Goal: Transaction & Acquisition: Purchase product/service

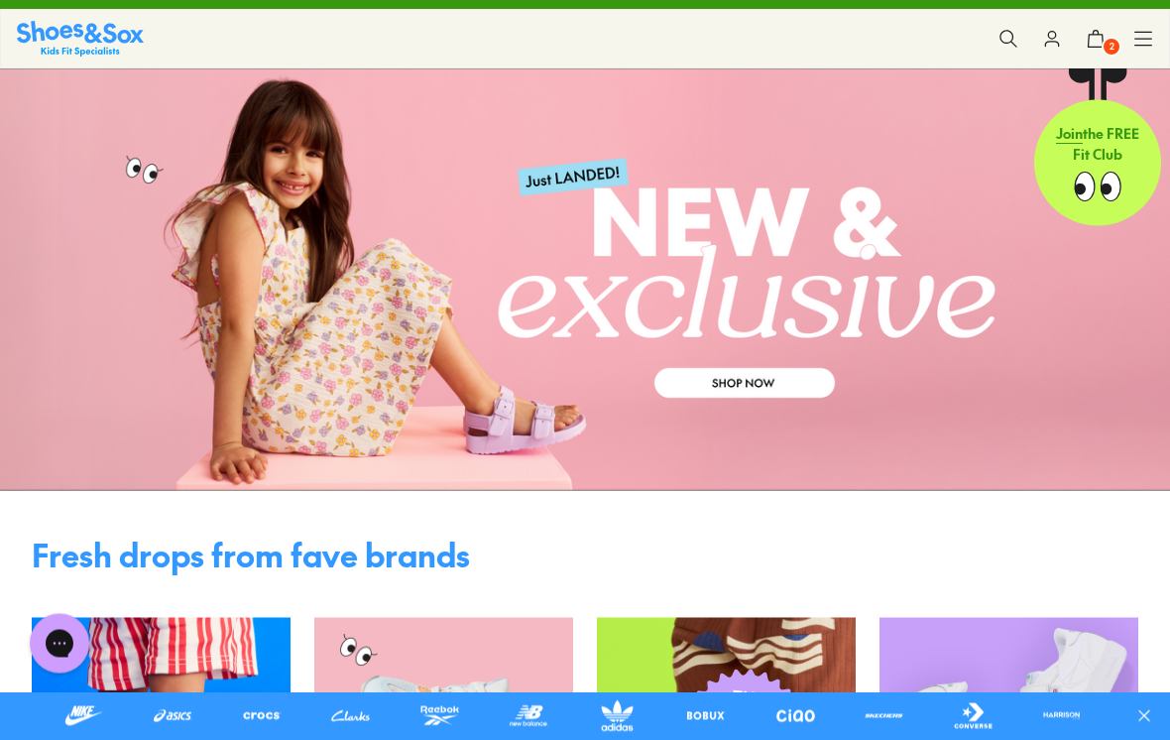
scroll to position [13, 0]
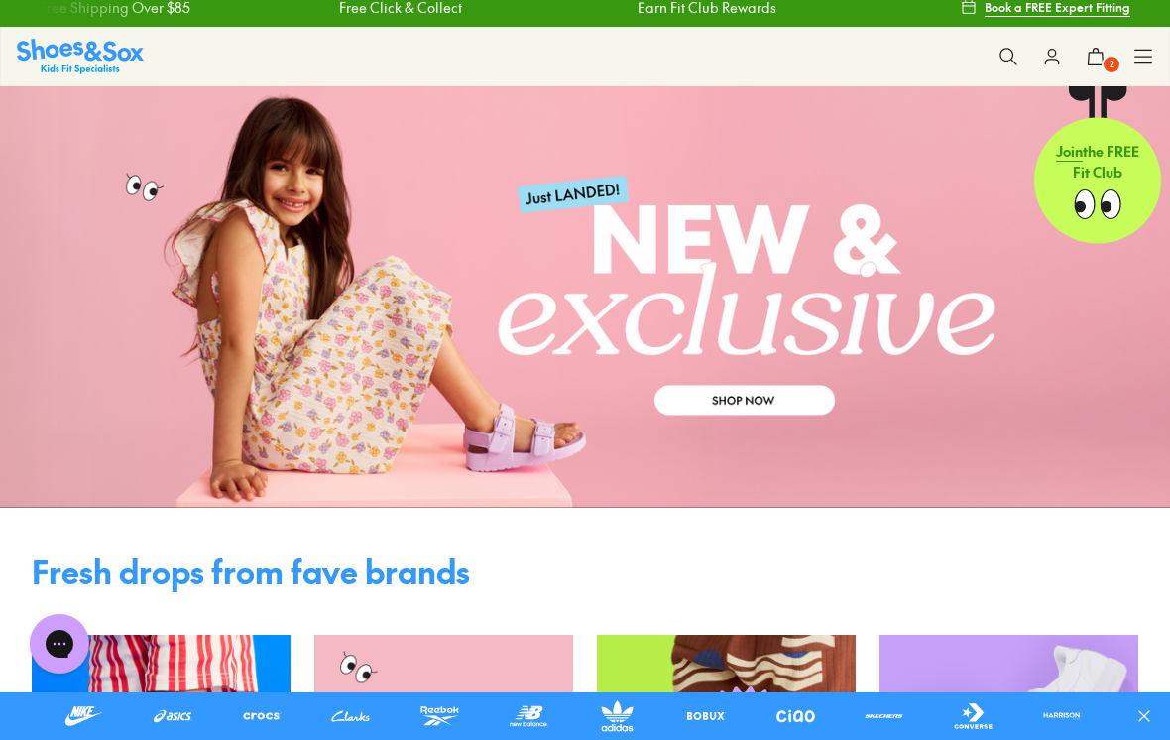
click at [743, 405] on link at bounding box center [585, 297] width 1170 height 422
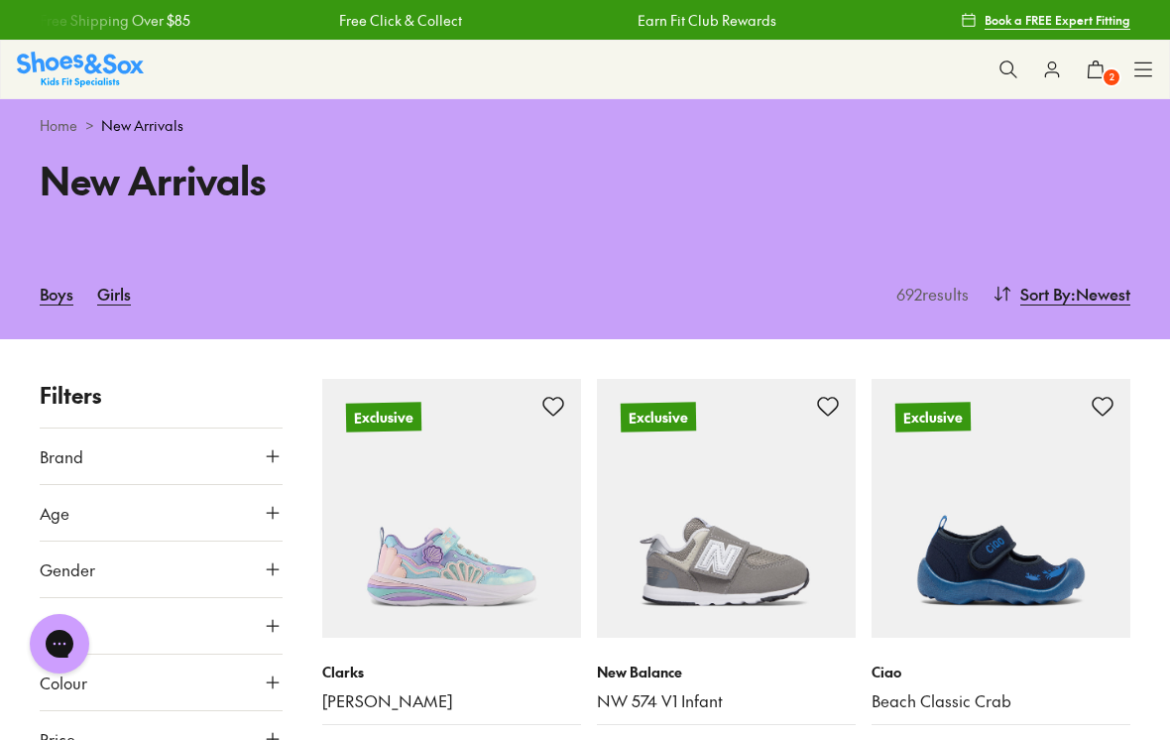
click at [114, 452] on button "Brand" at bounding box center [161, 457] width 243 height 56
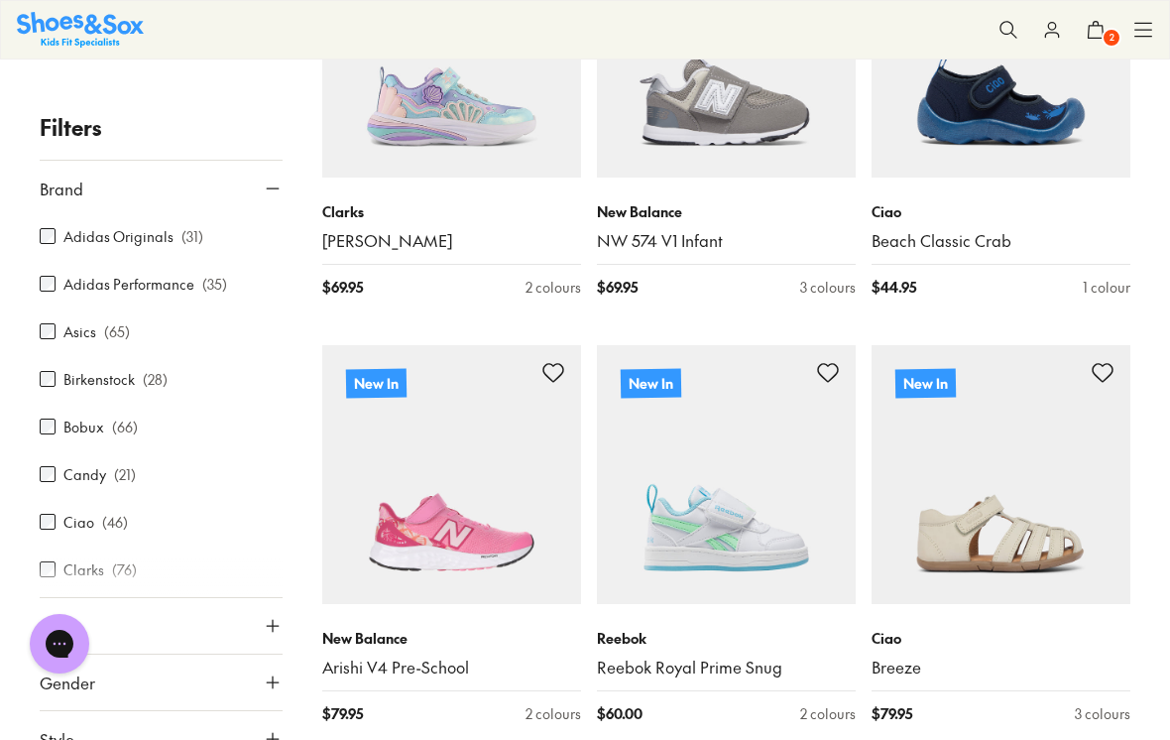
scroll to position [461, 0]
click at [49, 573] on div at bounding box center [161, 577] width 243 height 40
click at [55, 578] on div at bounding box center [161, 577] width 243 height 40
click at [52, 565] on div at bounding box center [161, 577] width 243 height 40
click at [133, 563] on div at bounding box center [161, 577] width 243 height 40
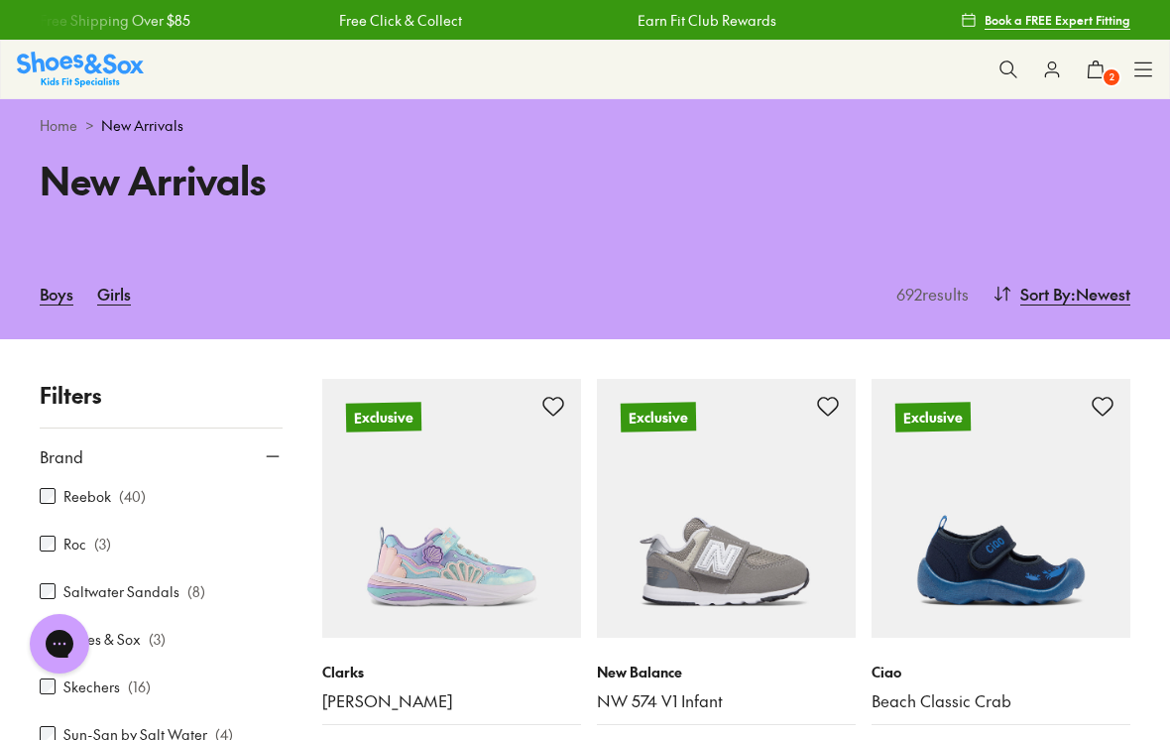
scroll to position [913, 0]
click at [116, 293] on link "Girls" at bounding box center [114, 294] width 34 height 44
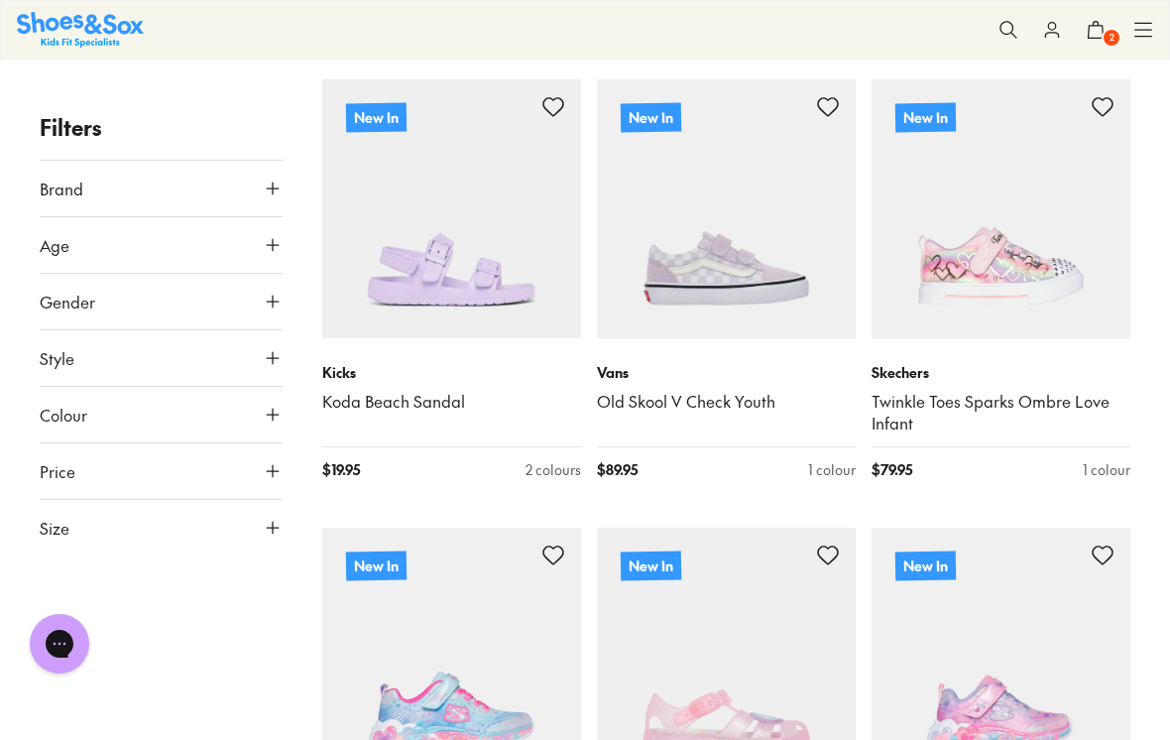
scroll to position [3347, 0]
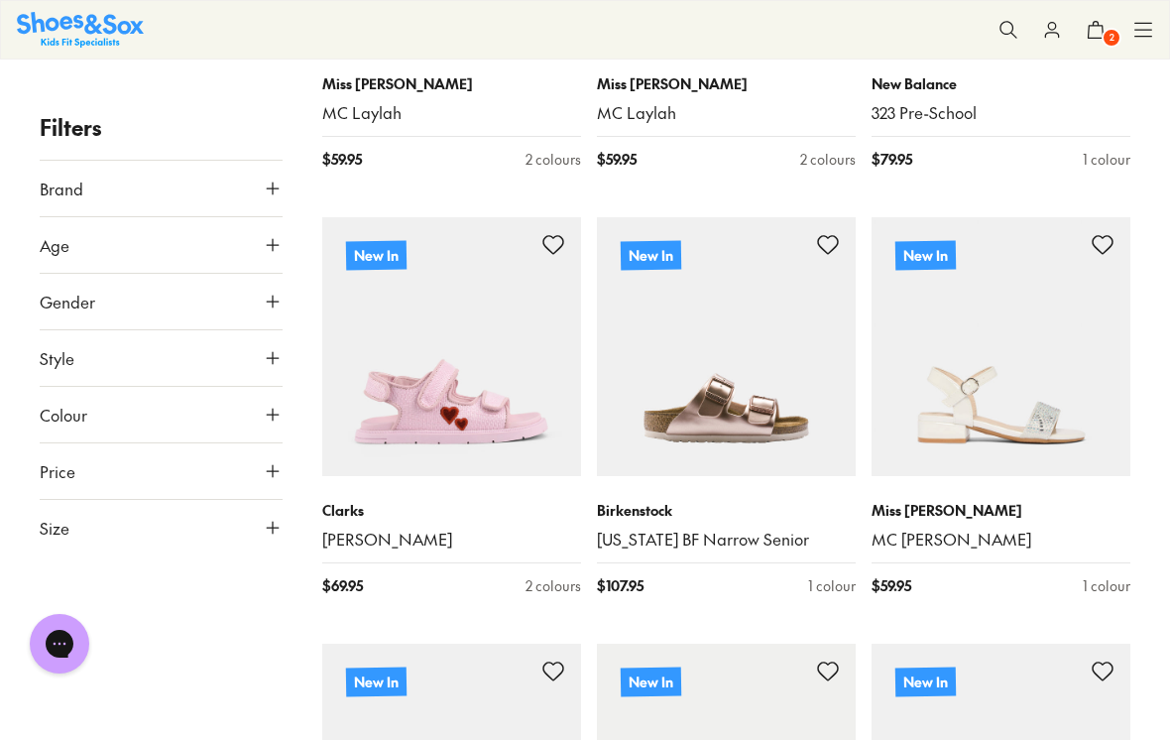
scroll to position [5363, 0]
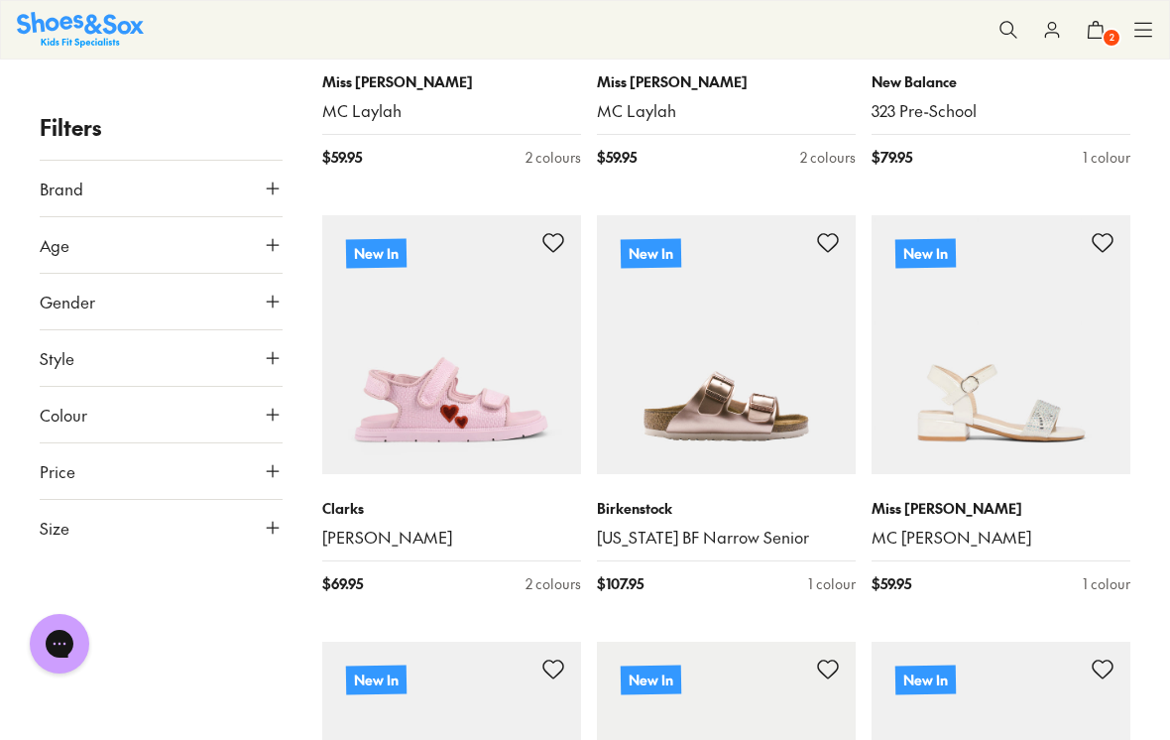
click at [473, 399] on img at bounding box center [451, 344] width 259 height 259
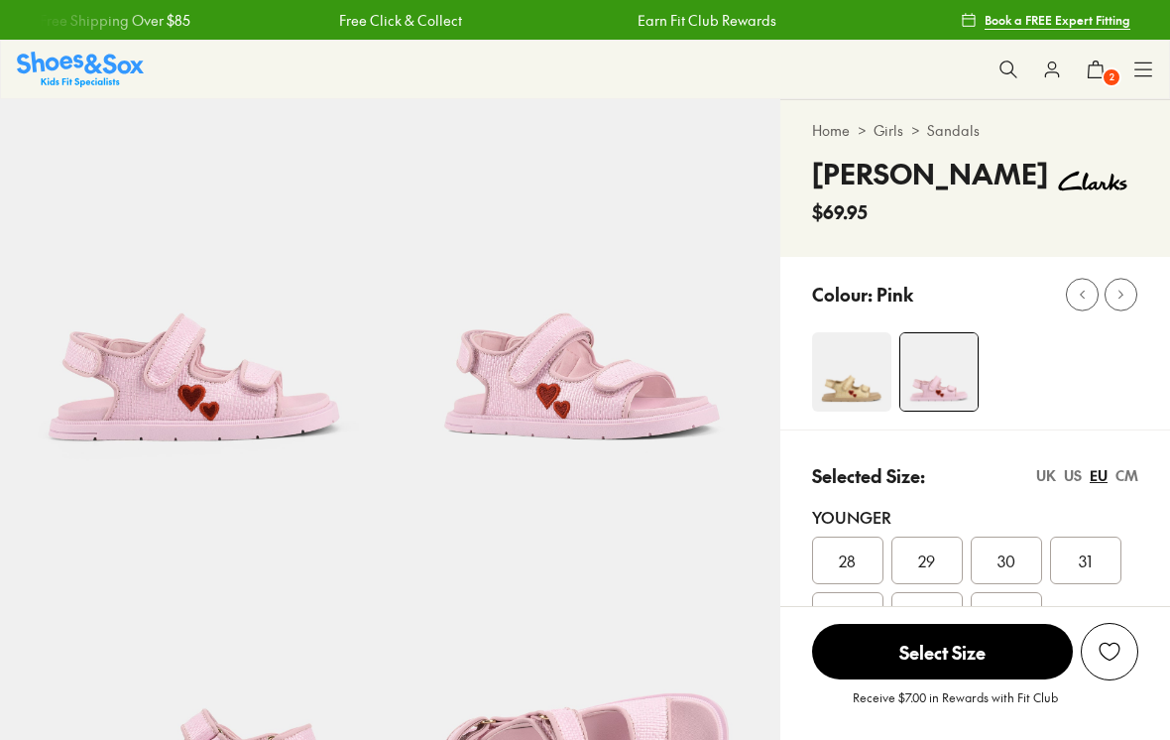
select select "*"
click at [845, 391] on img at bounding box center [851, 371] width 79 height 79
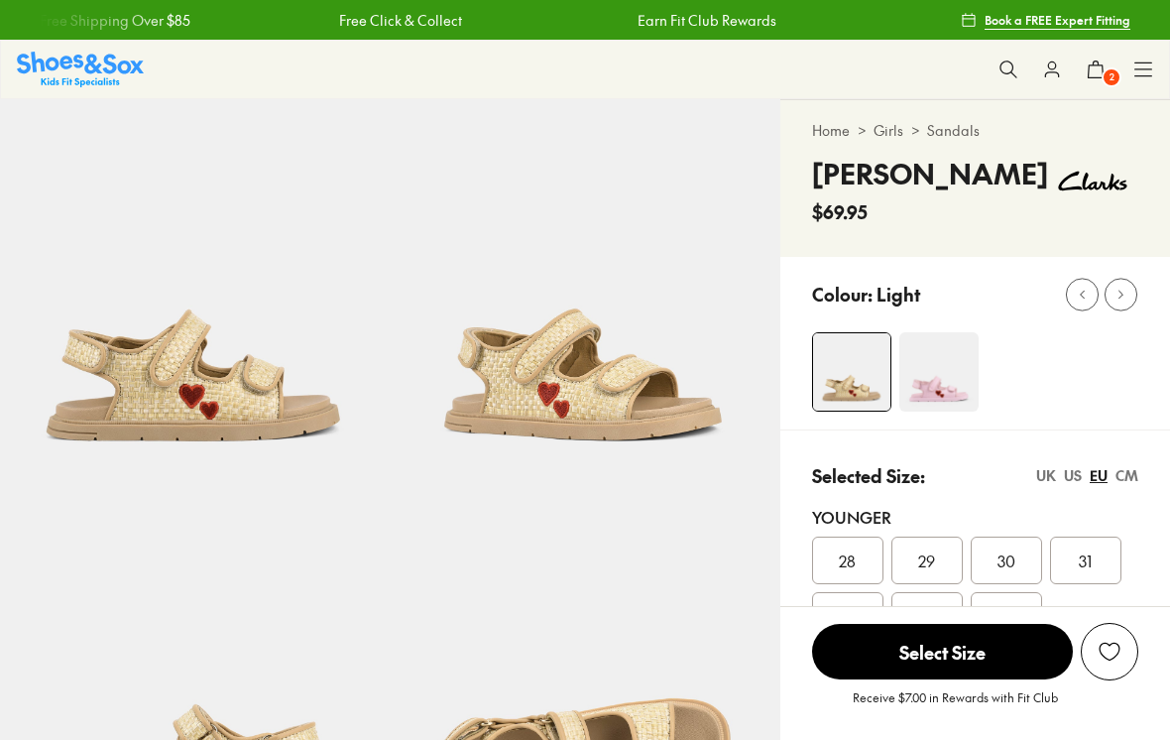
select select "*"
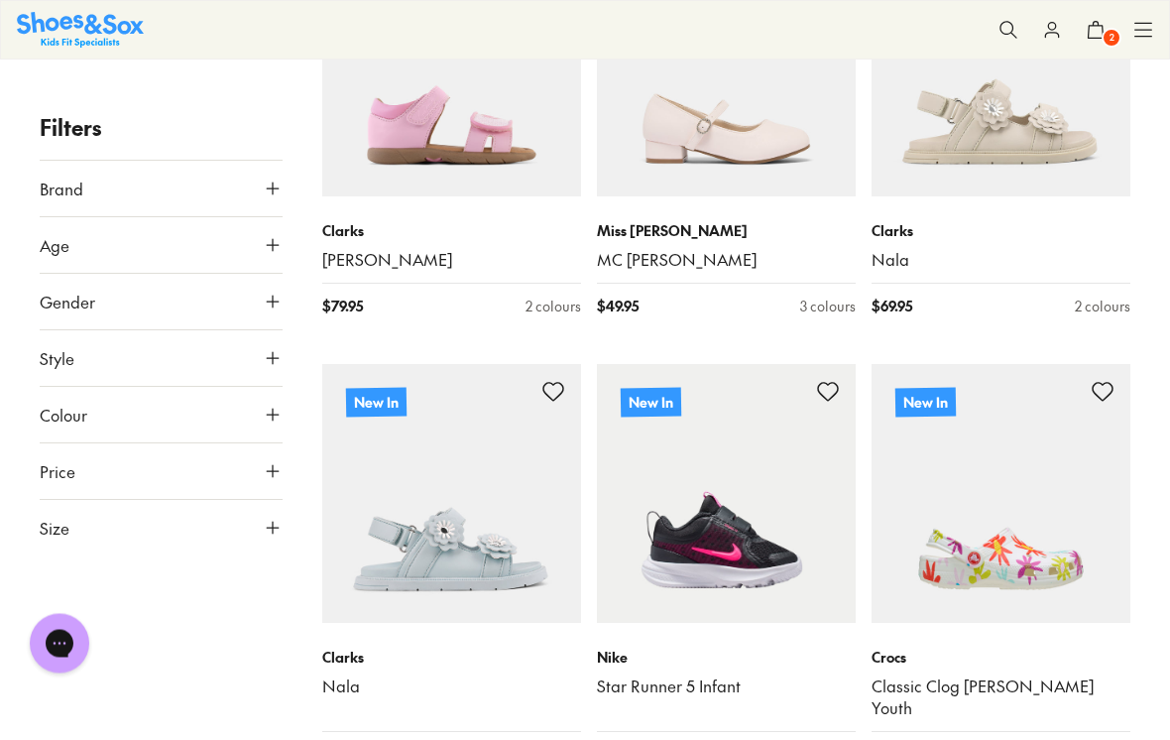
scroll to position [1881, 0]
click at [889, 258] on link "Nala" at bounding box center [1001, 259] width 259 height 22
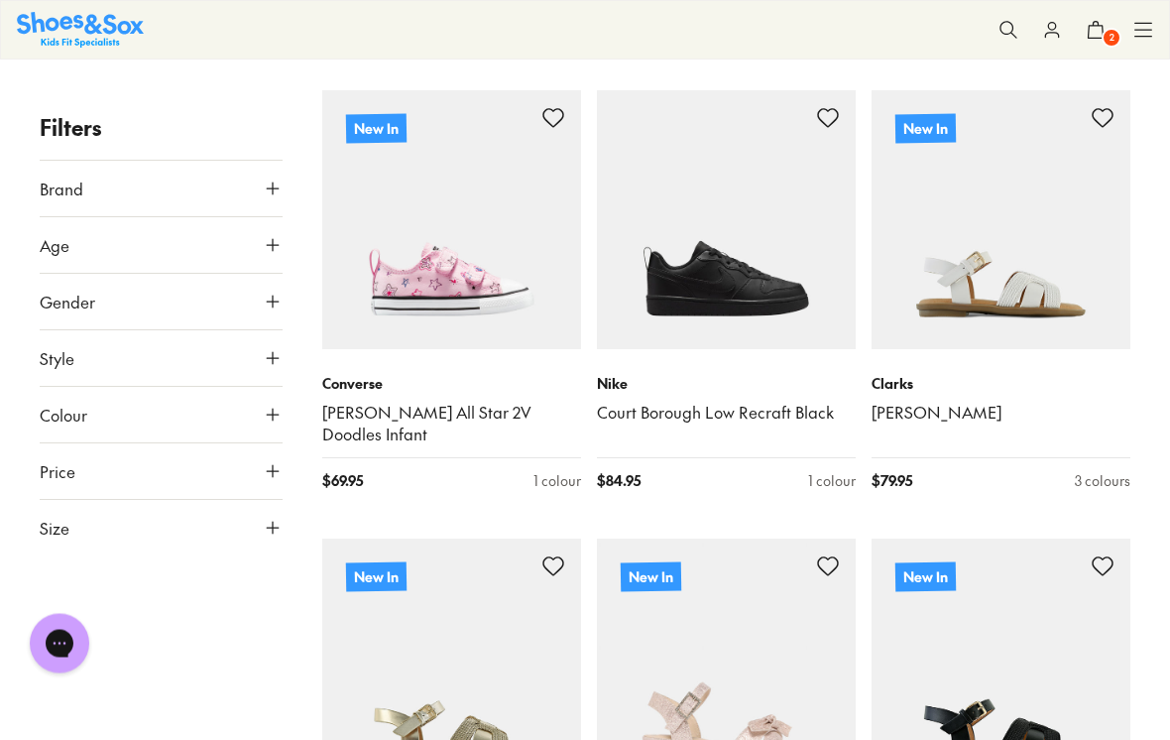
scroll to position [3478, 0]
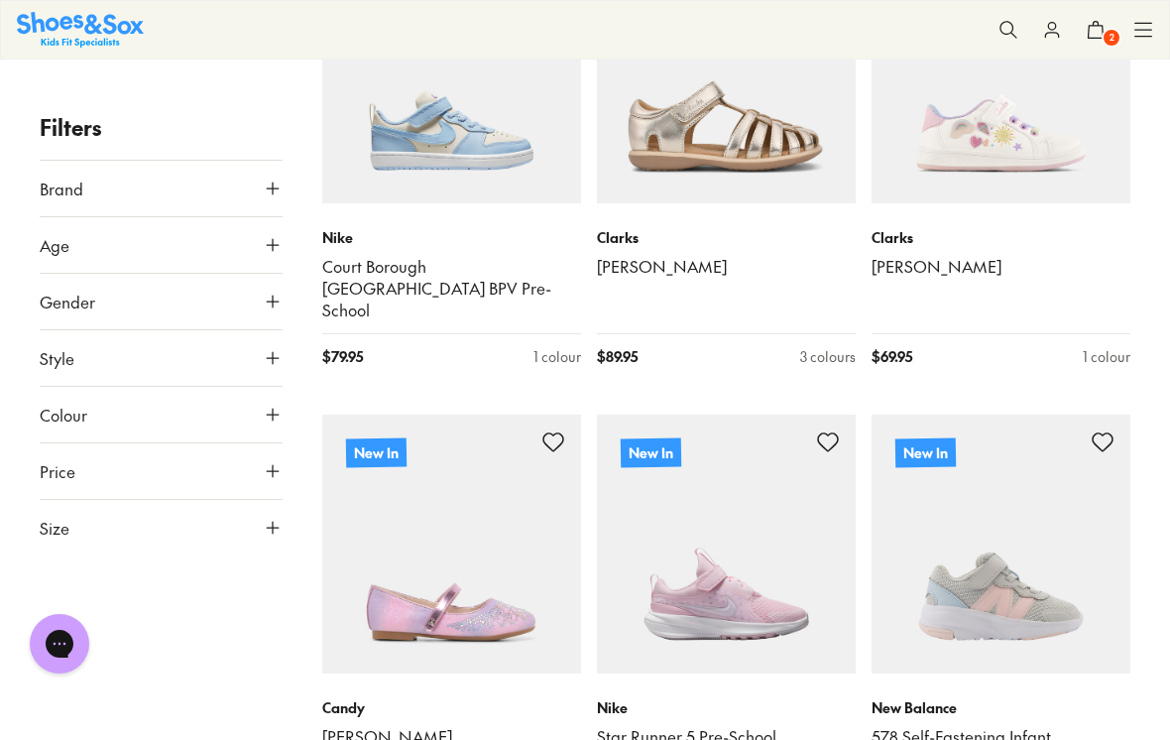
scroll to position [8784, 0]
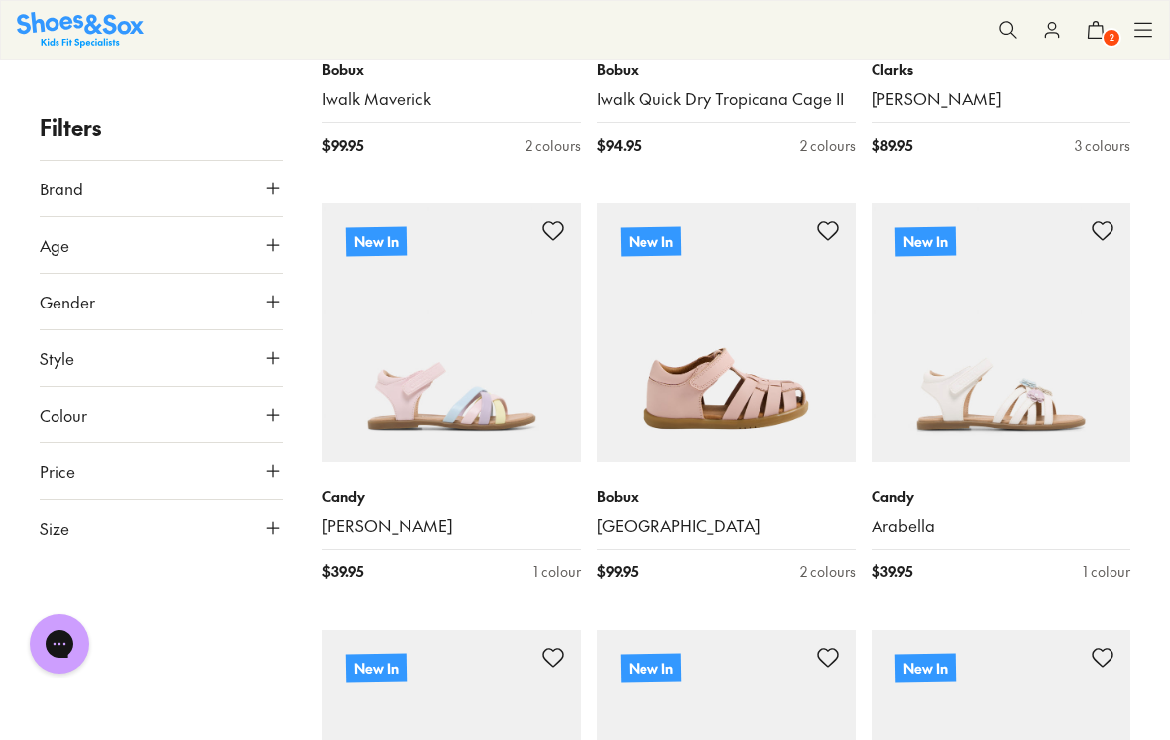
scroll to position [11127, 0]
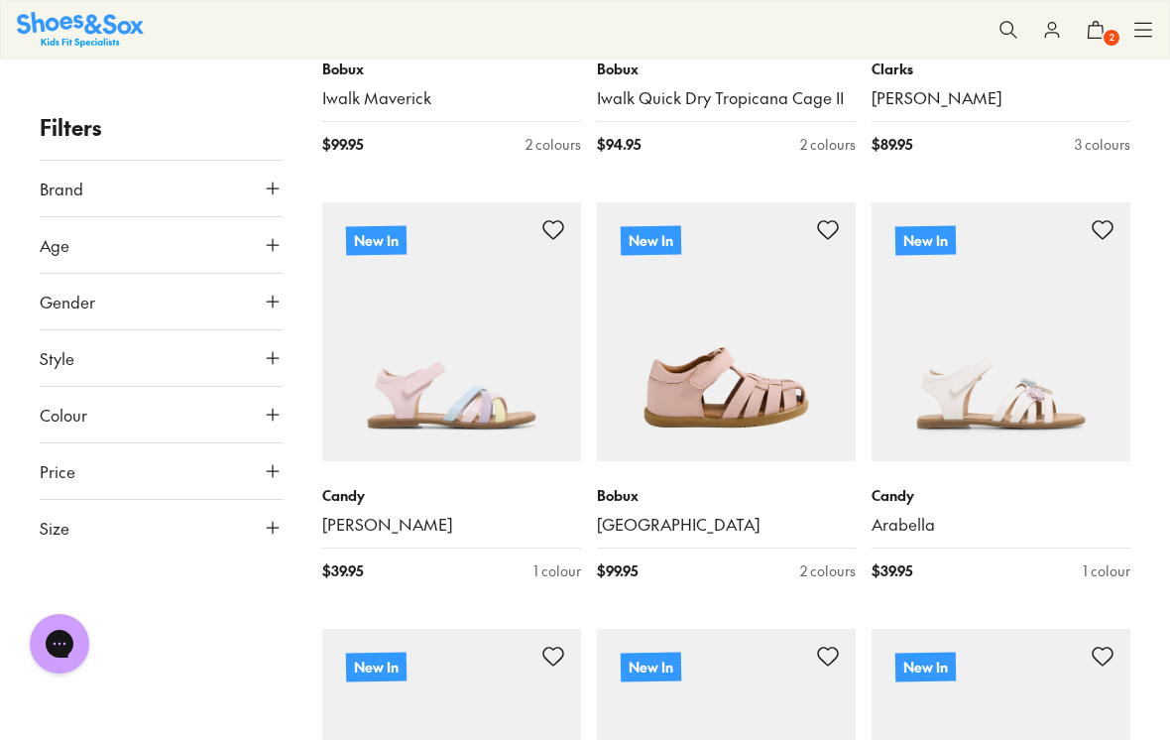
click at [912, 514] on link "Arabella" at bounding box center [1001, 525] width 259 height 22
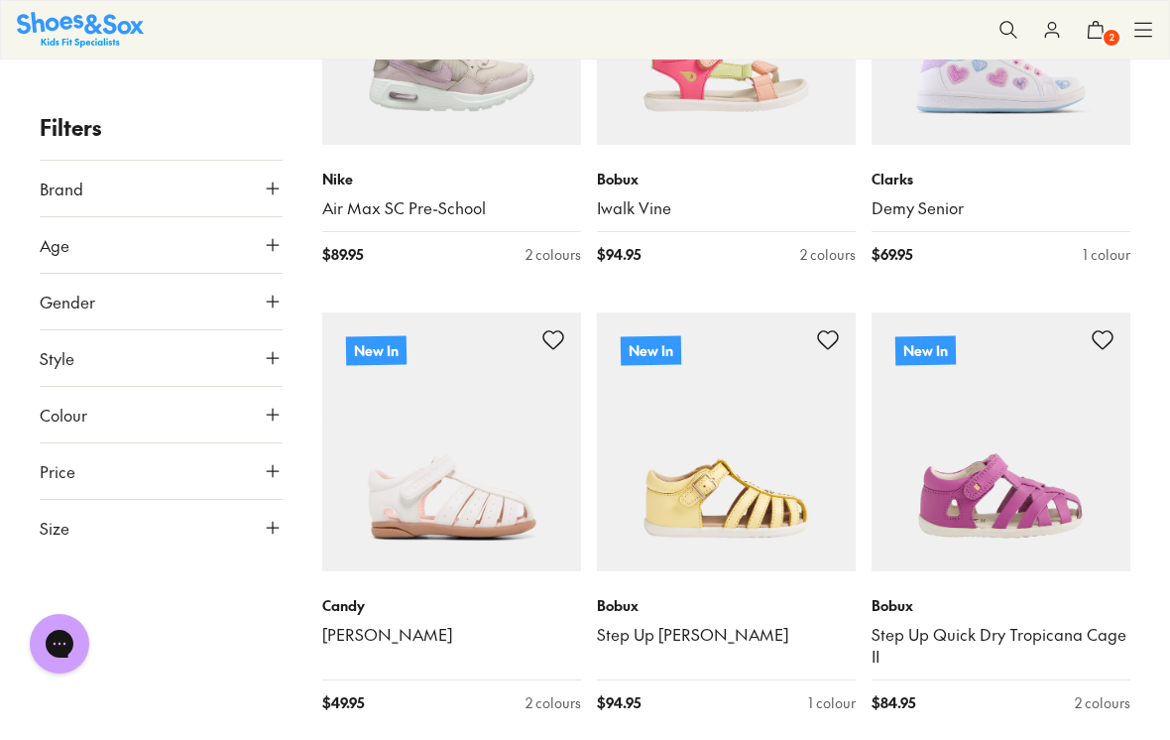
scroll to position [12725, 0]
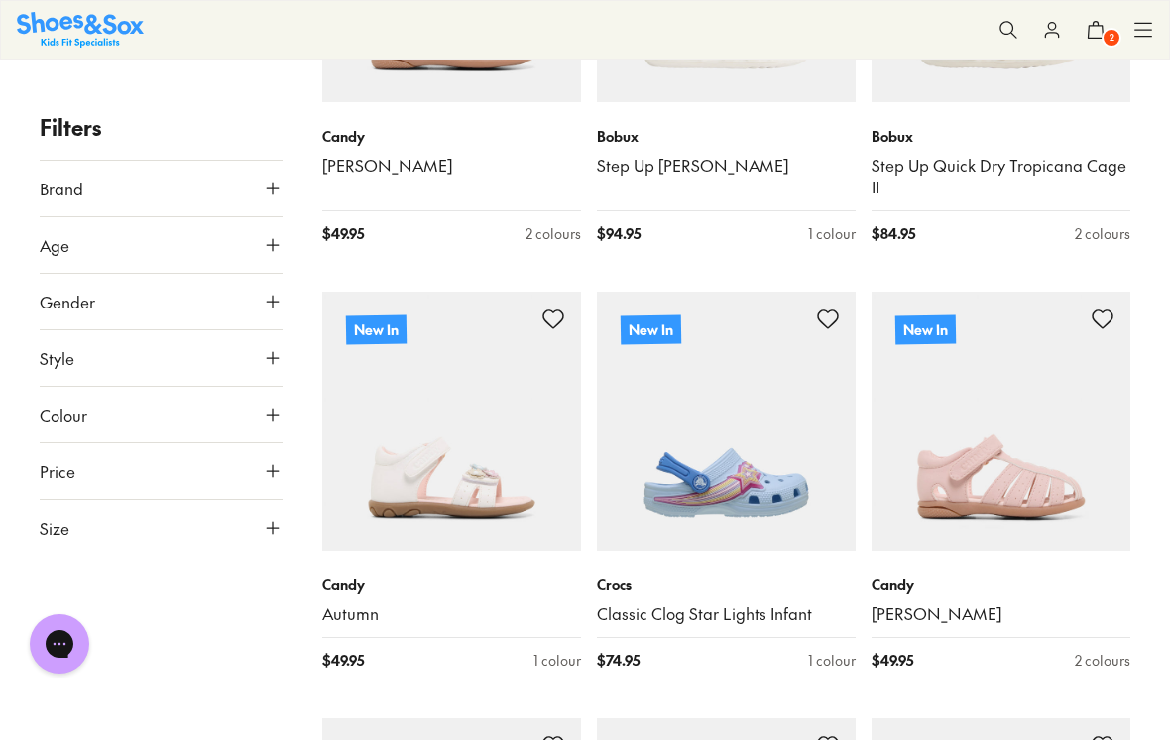
scroll to position [13190, 0]
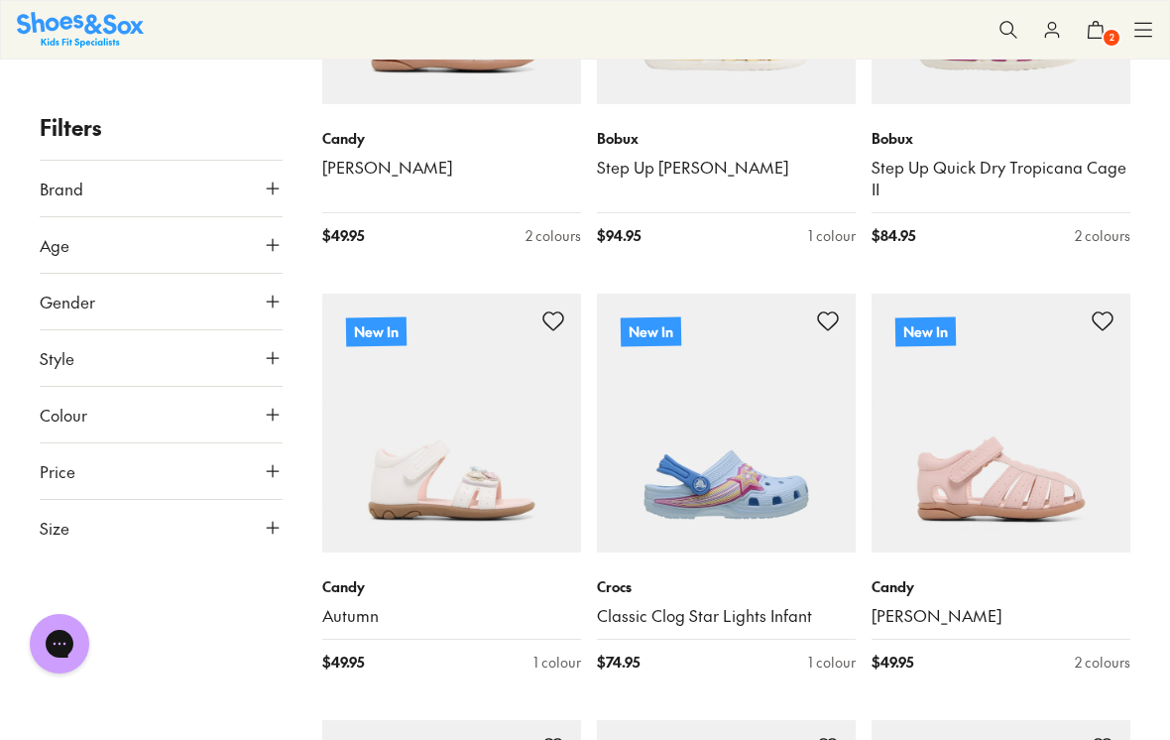
click at [499, 576] on p "Candy" at bounding box center [451, 586] width 259 height 21
click at [497, 342] on img at bounding box center [451, 423] width 259 height 259
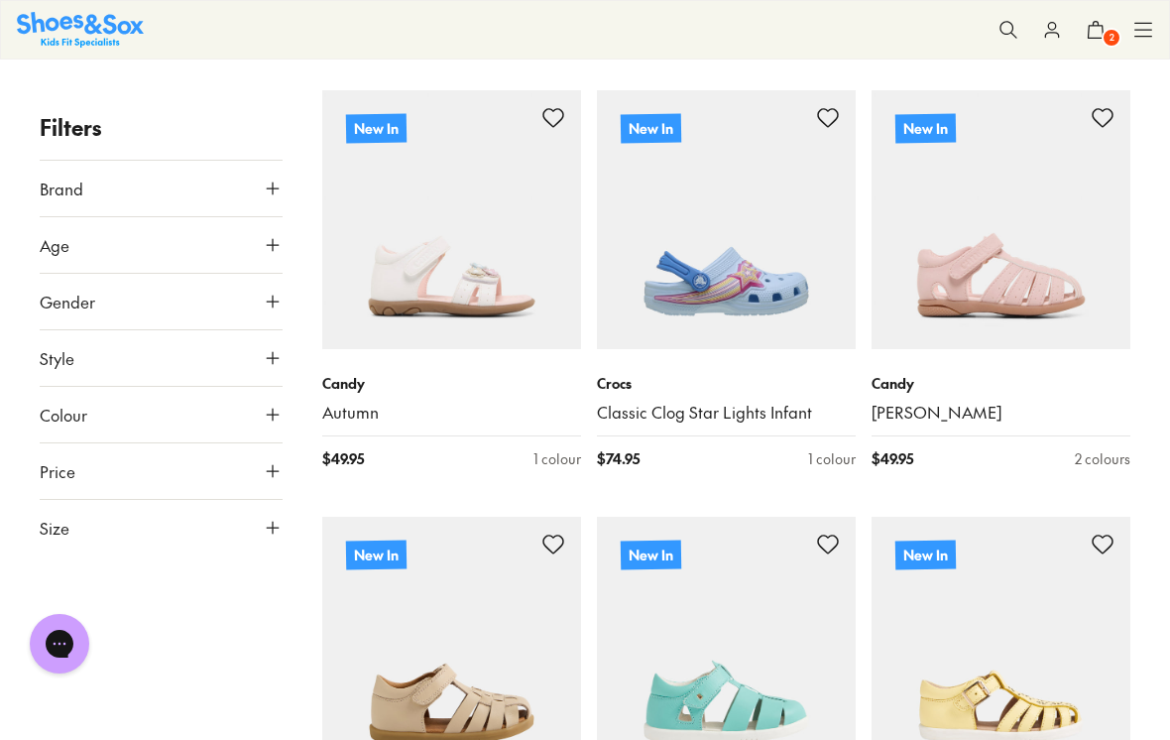
scroll to position [13395, 0]
click at [1039, 188] on img at bounding box center [1001, 218] width 259 height 259
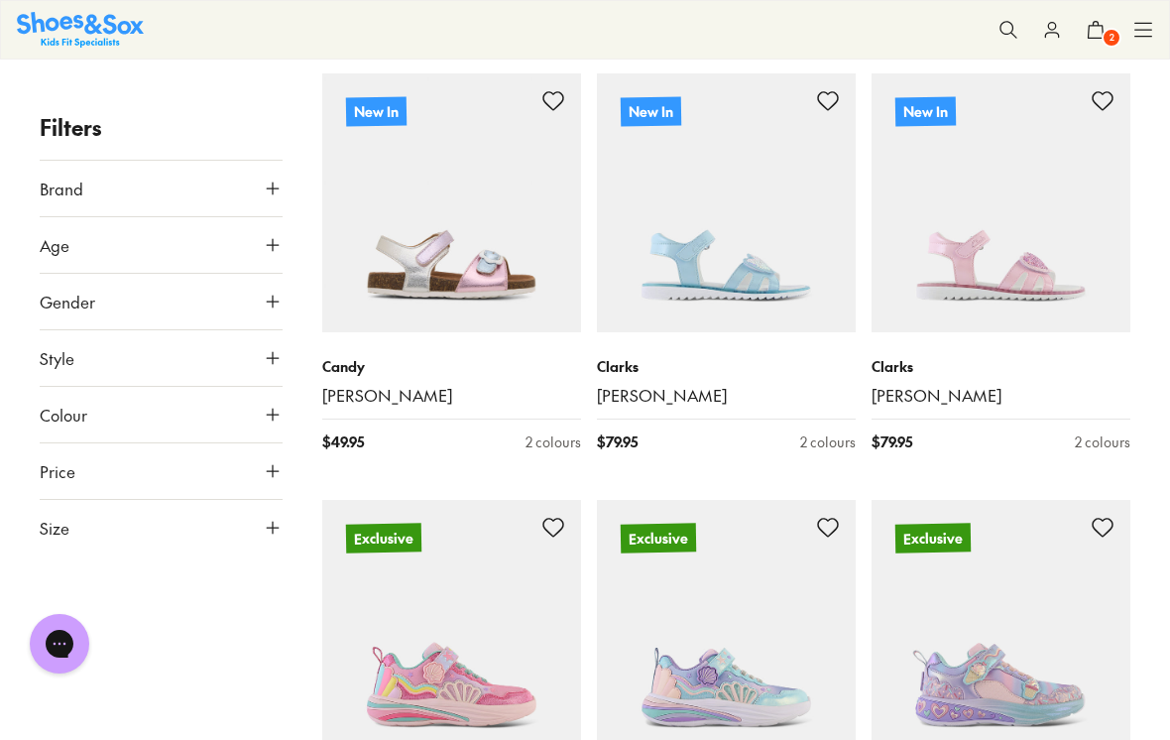
scroll to position [17719, 0]
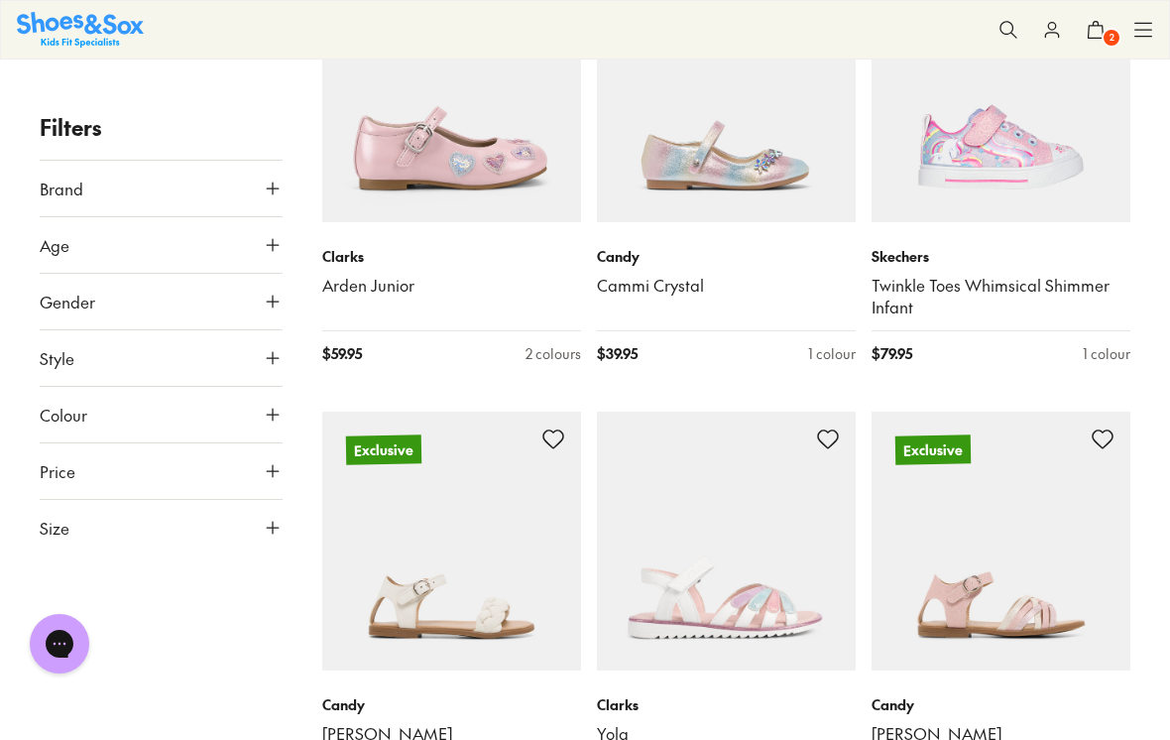
scroll to position [19961, 0]
click at [893, 722] on link "Carissa" at bounding box center [1001, 733] width 259 height 22
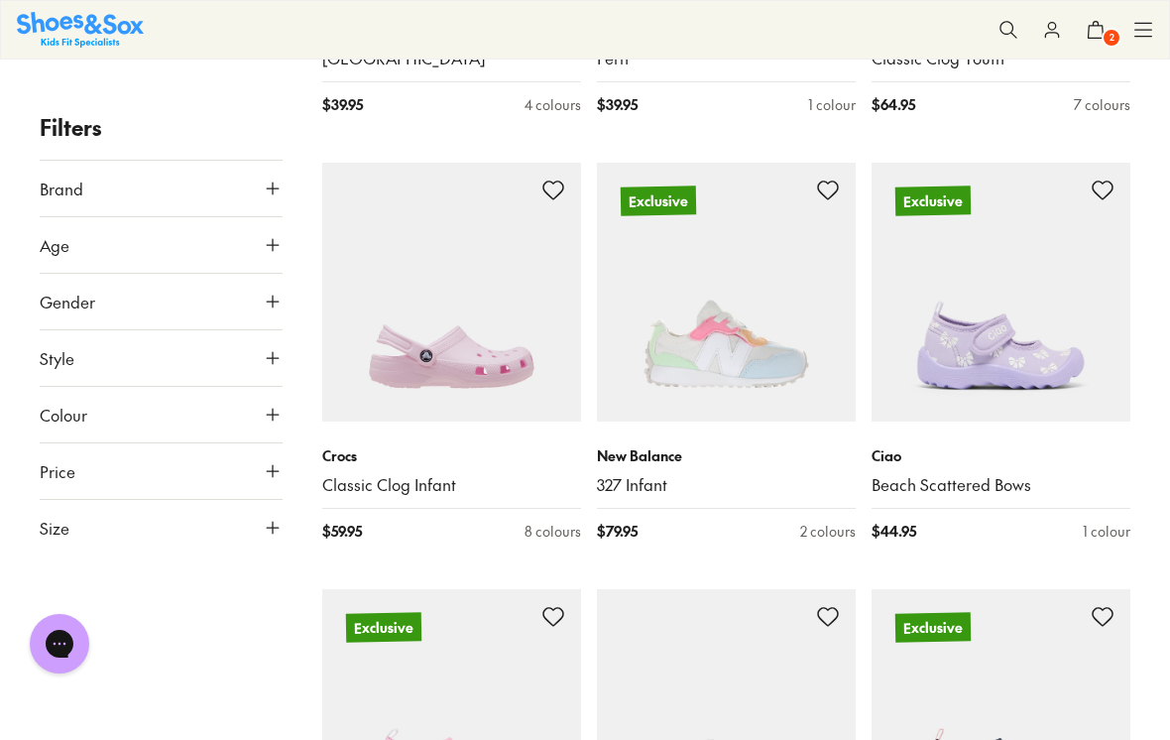
scroll to position [22365, 0]
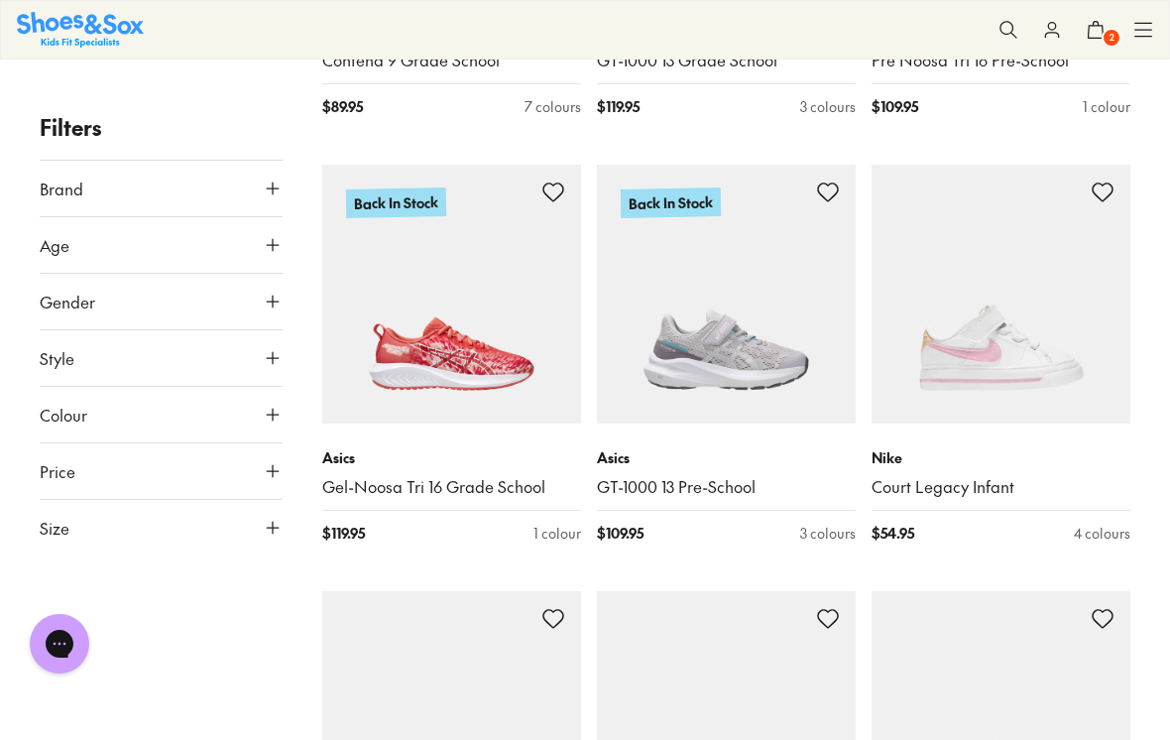
scroll to position [26649, 0]
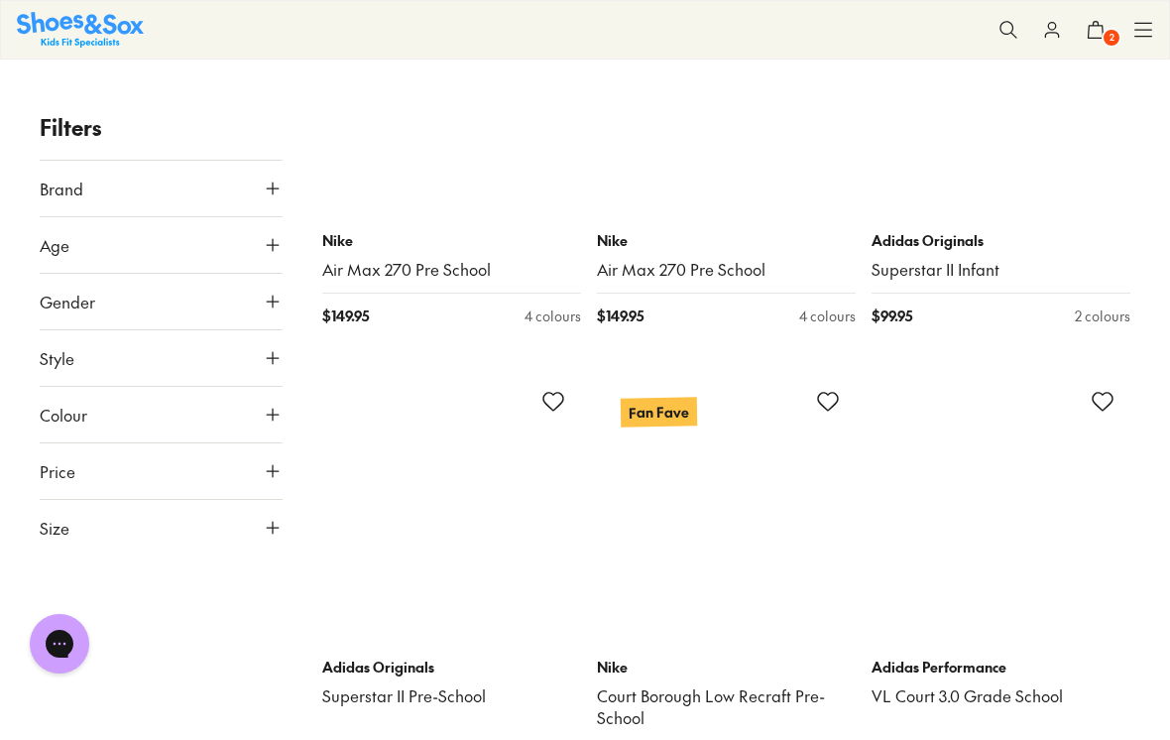
scroll to position [31666, 0]
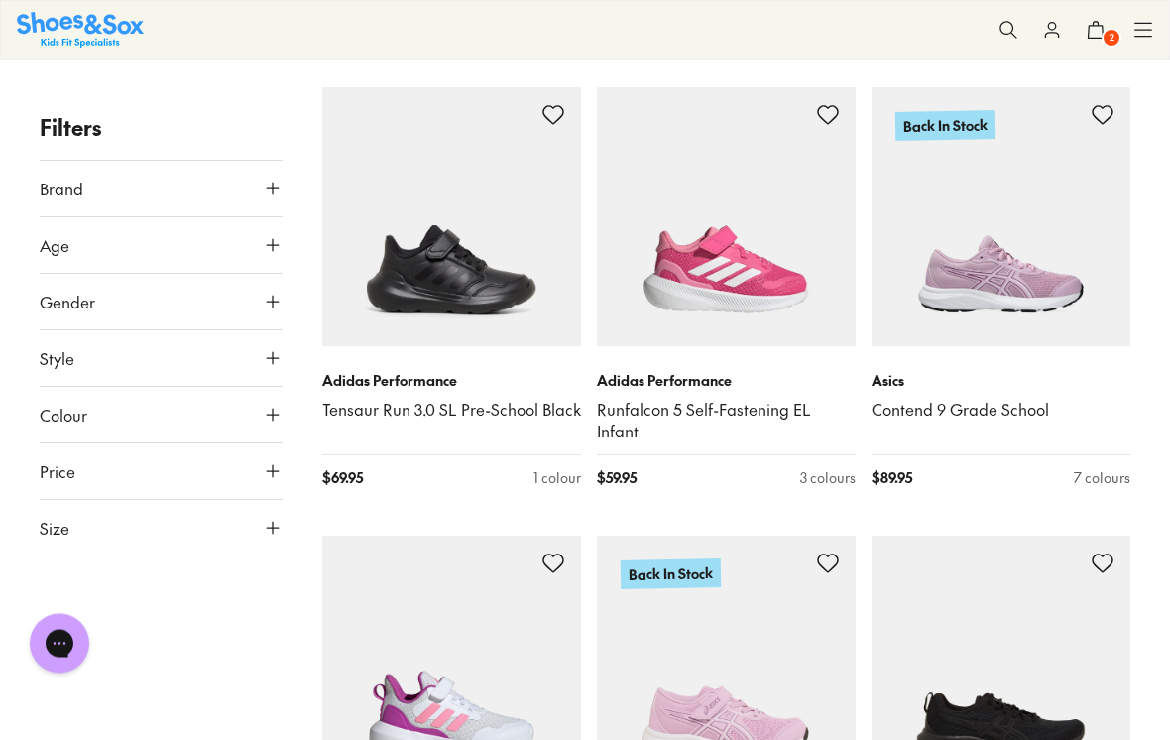
scroll to position [35384, 0]
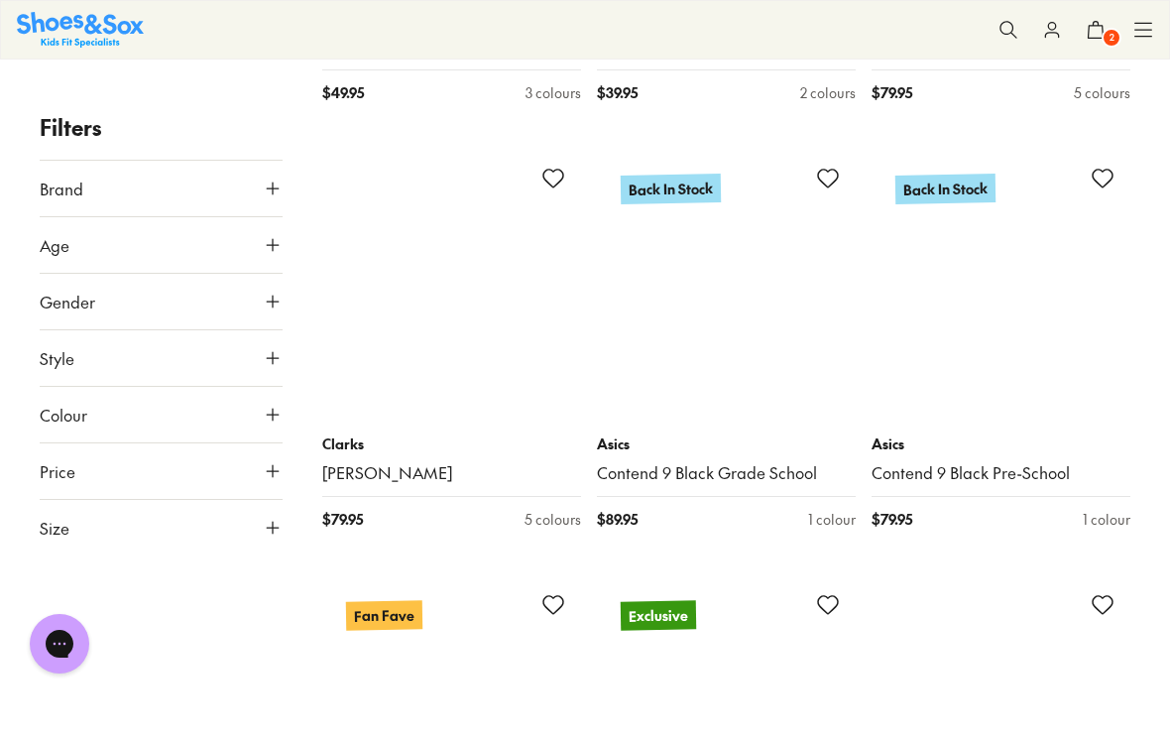
scroll to position [39204, 0]
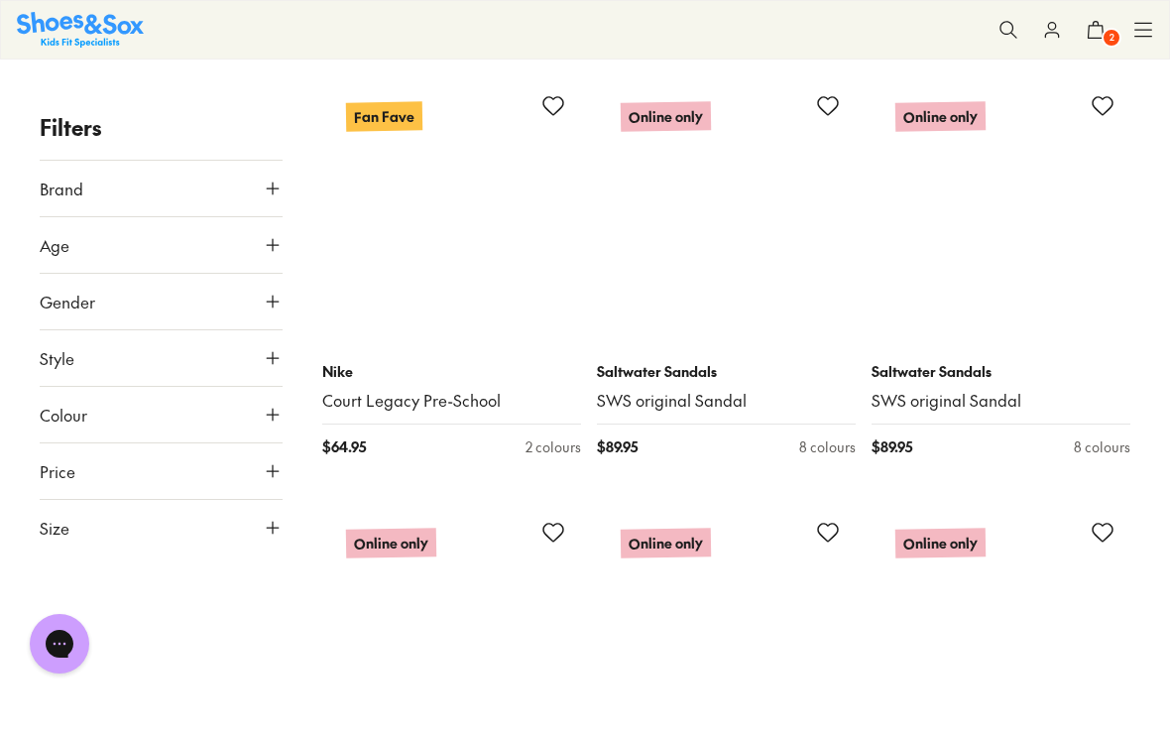
scroll to position [45377, 0]
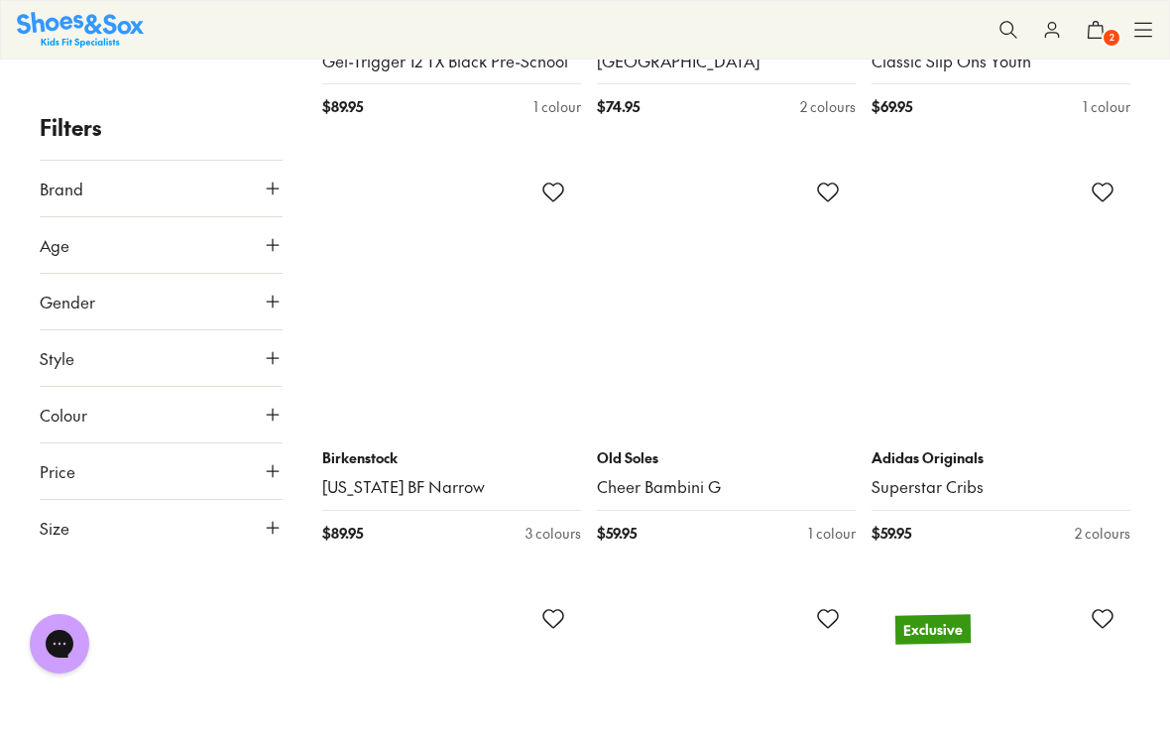
scroll to position [49619, 0]
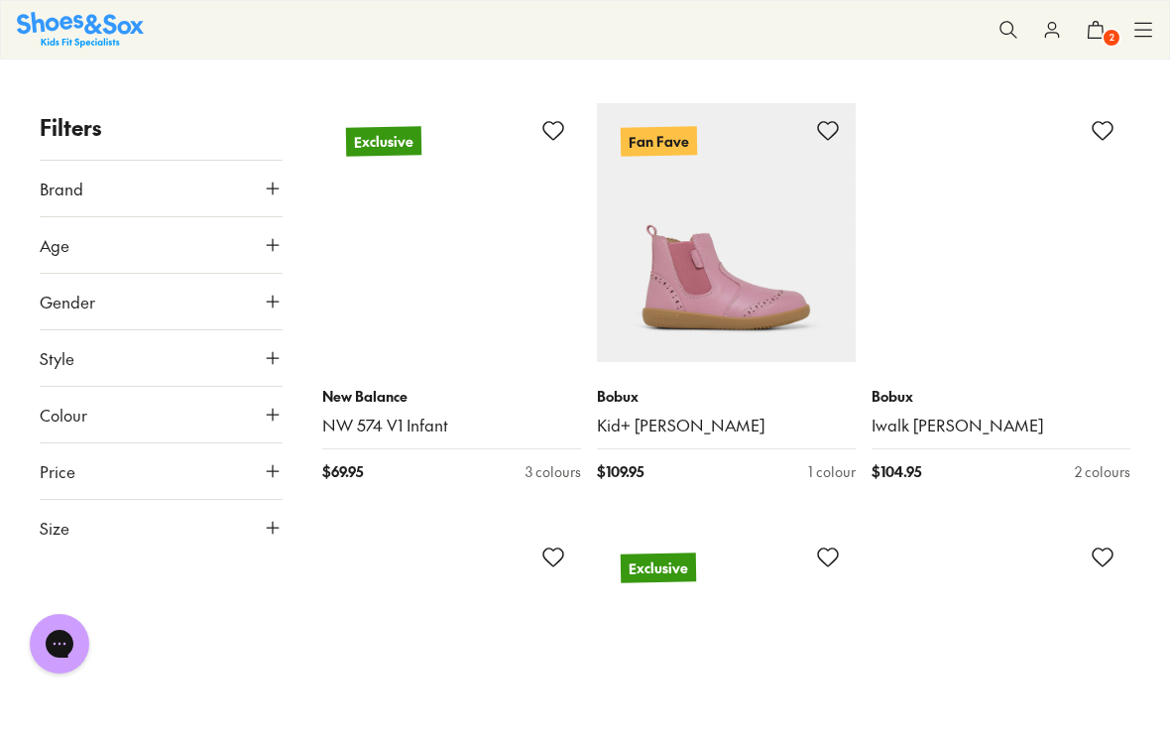
scroll to position [54504, 0]
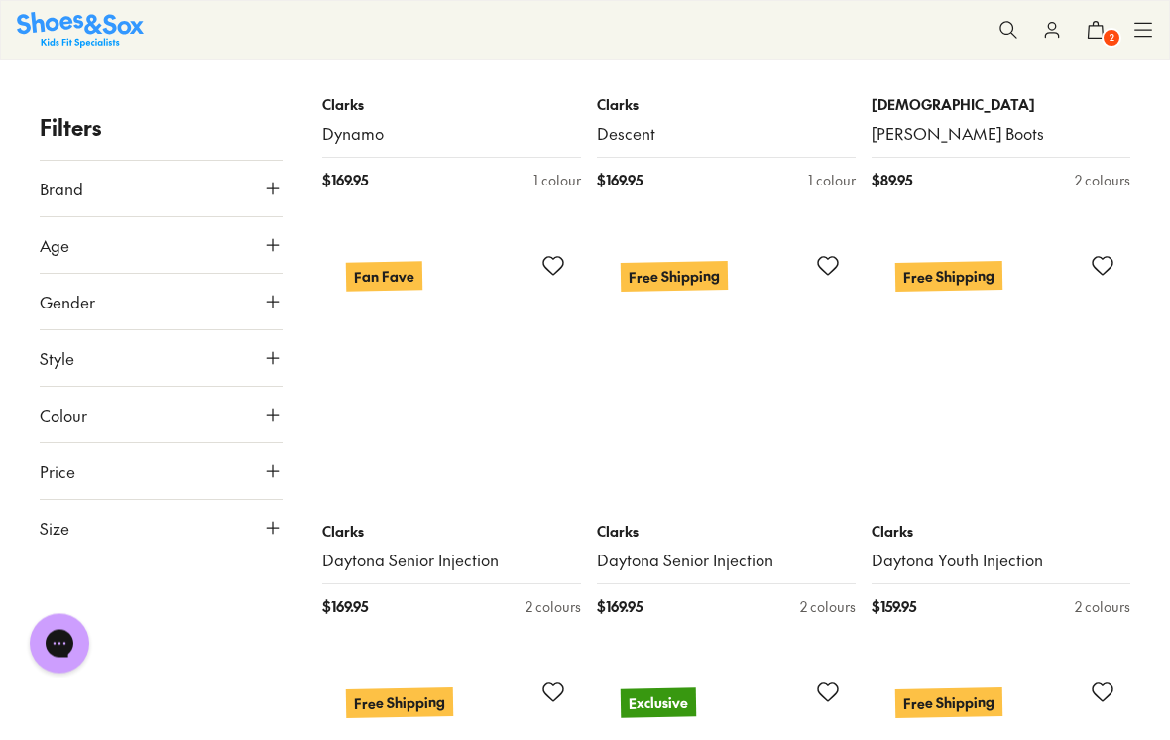
scroll to position [59357, 0]
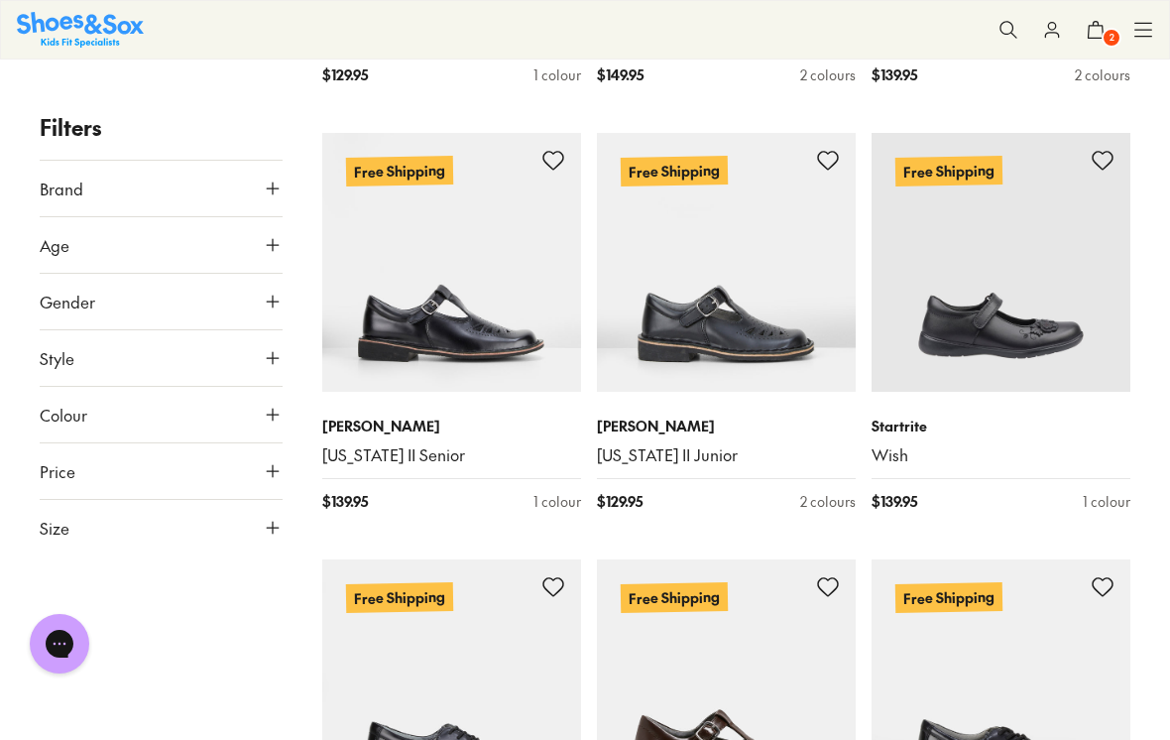
scroll to position [60869, 0]
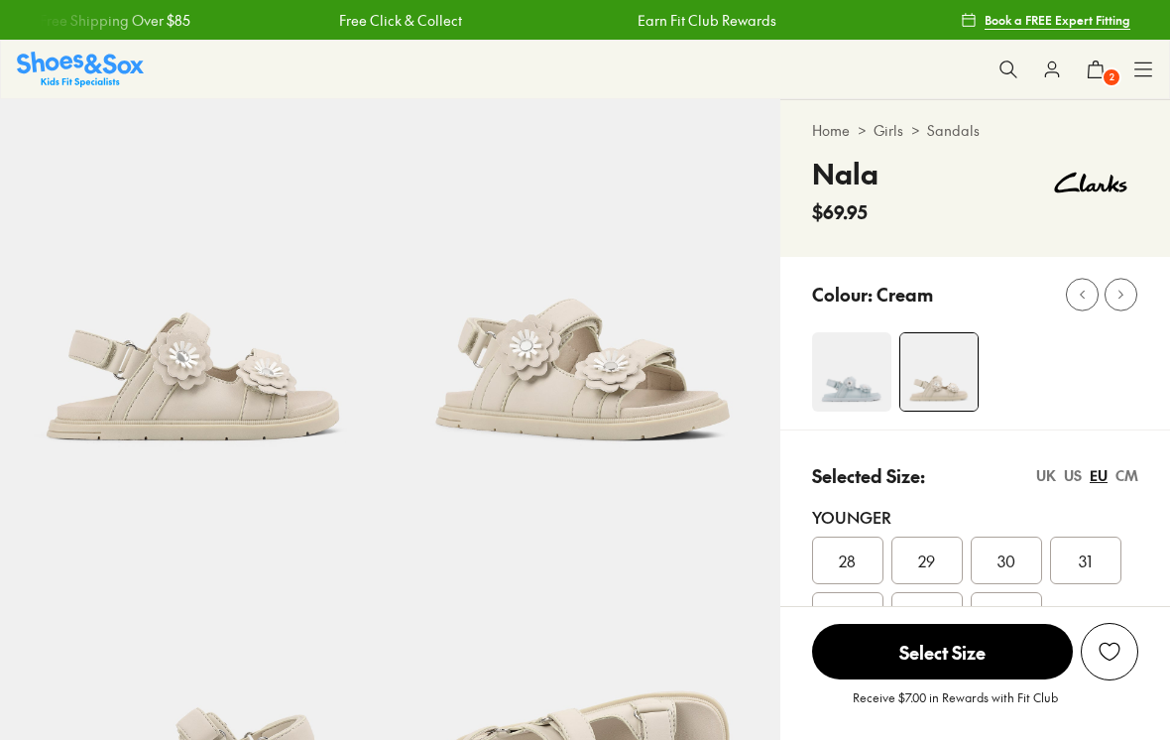
select select "*"
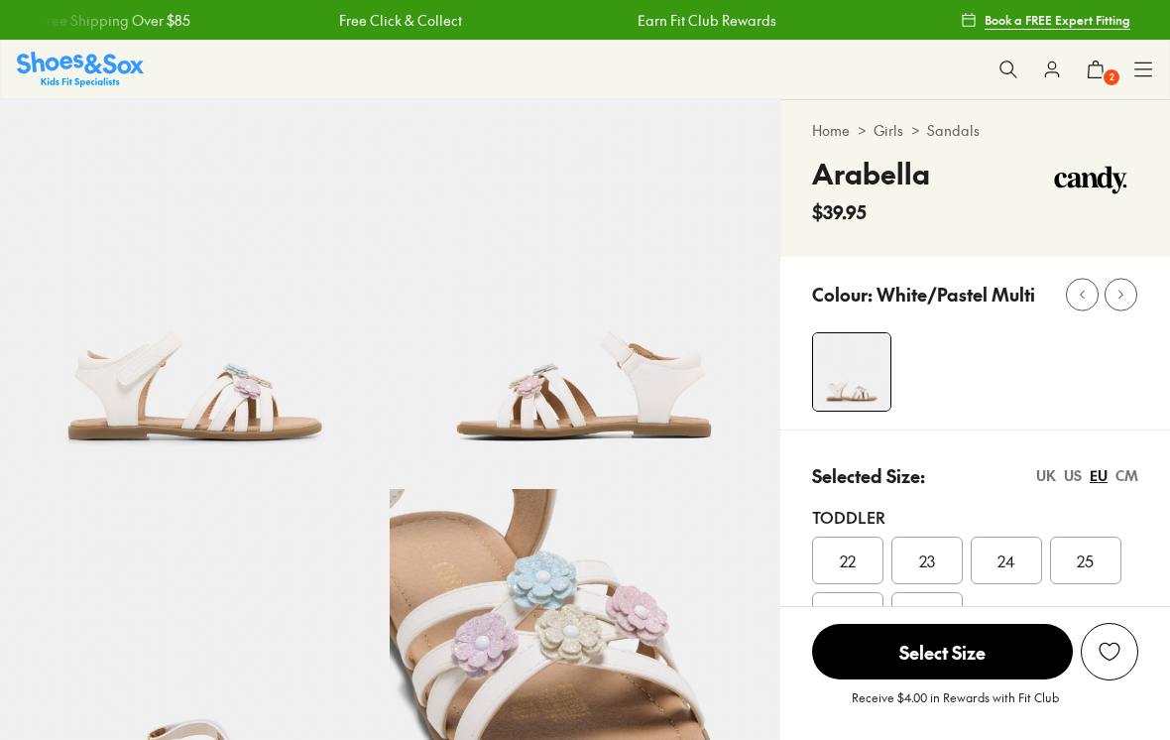
select select "*"
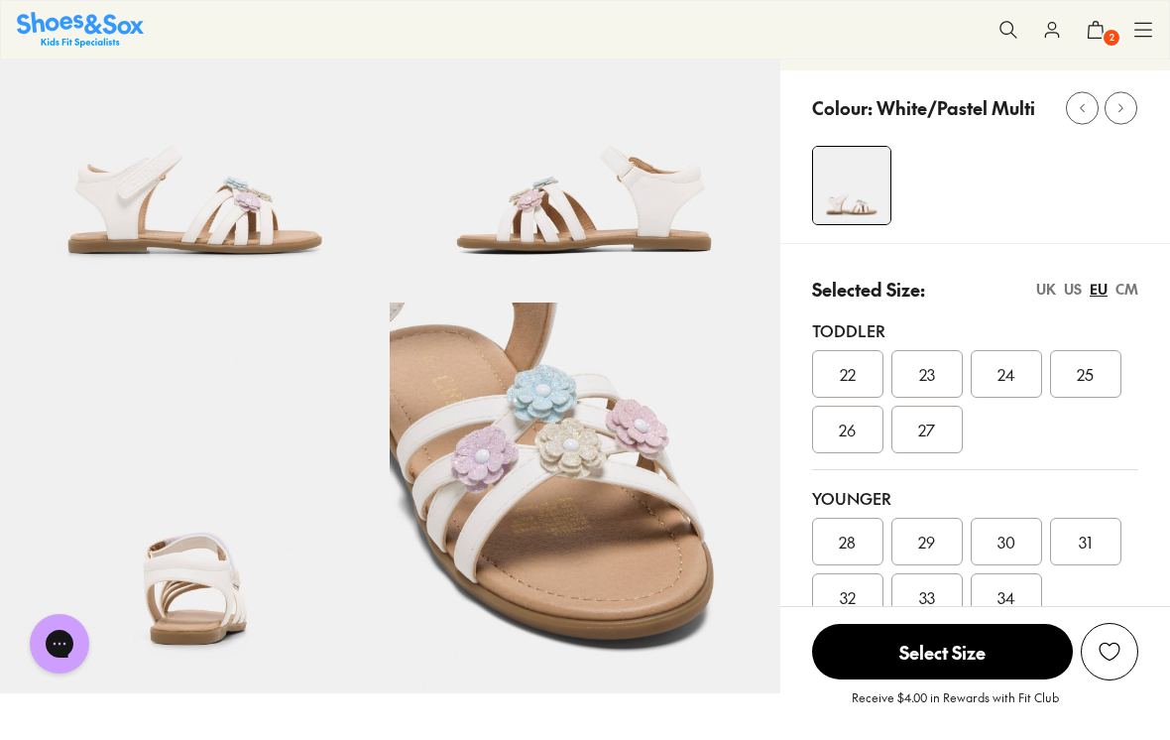
click at [599, 524] on img at bounding box center [585, 498] width 390 height 390
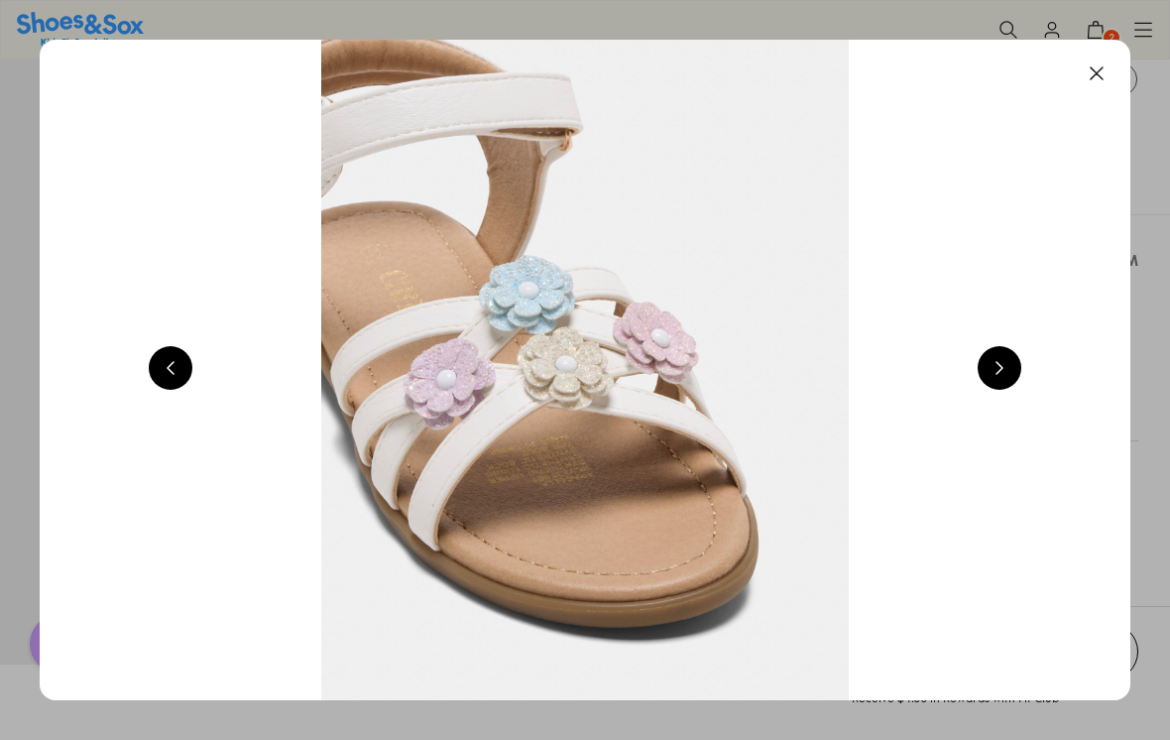
scroll to position [217, 0]
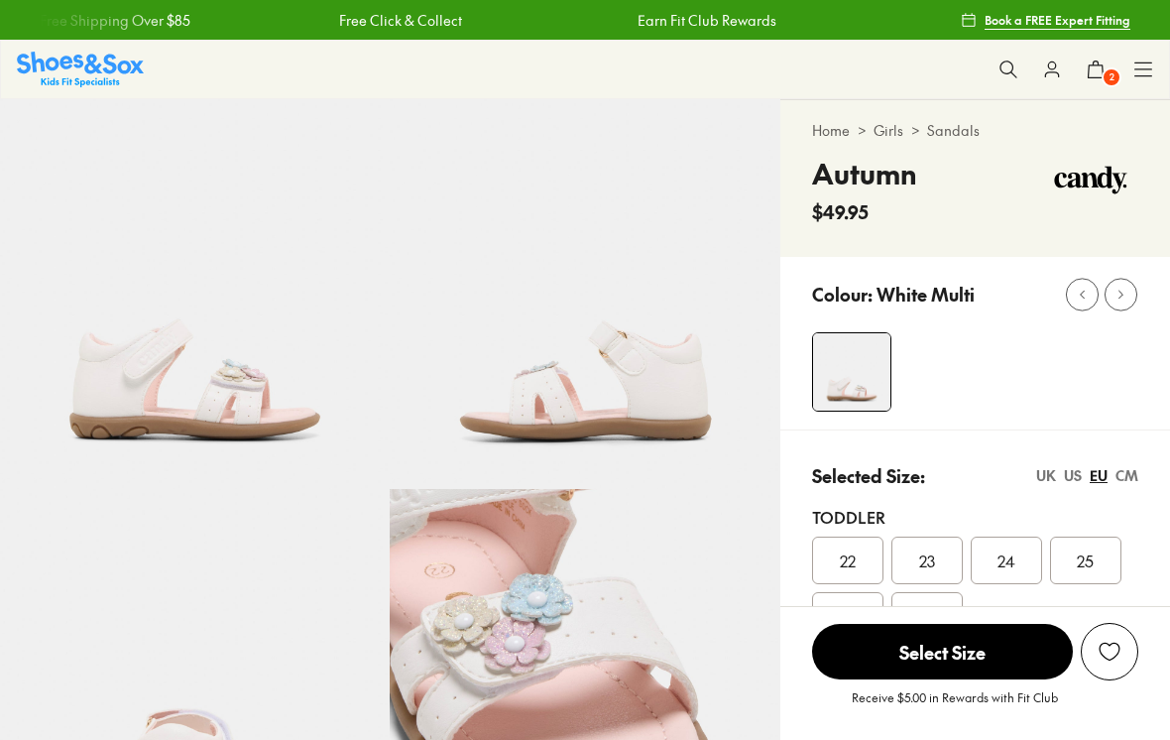
select select "*"
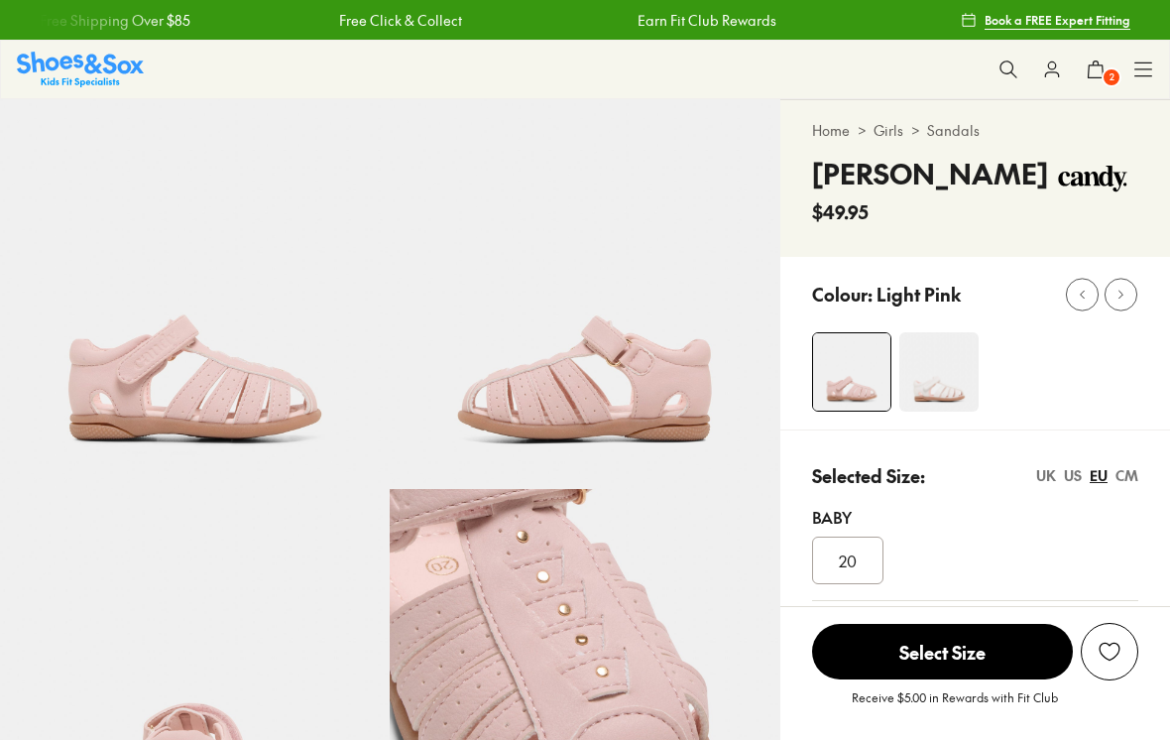
select select "*"
click at [930, 378] on img at bounding box center [939, 371] width 79 height 79
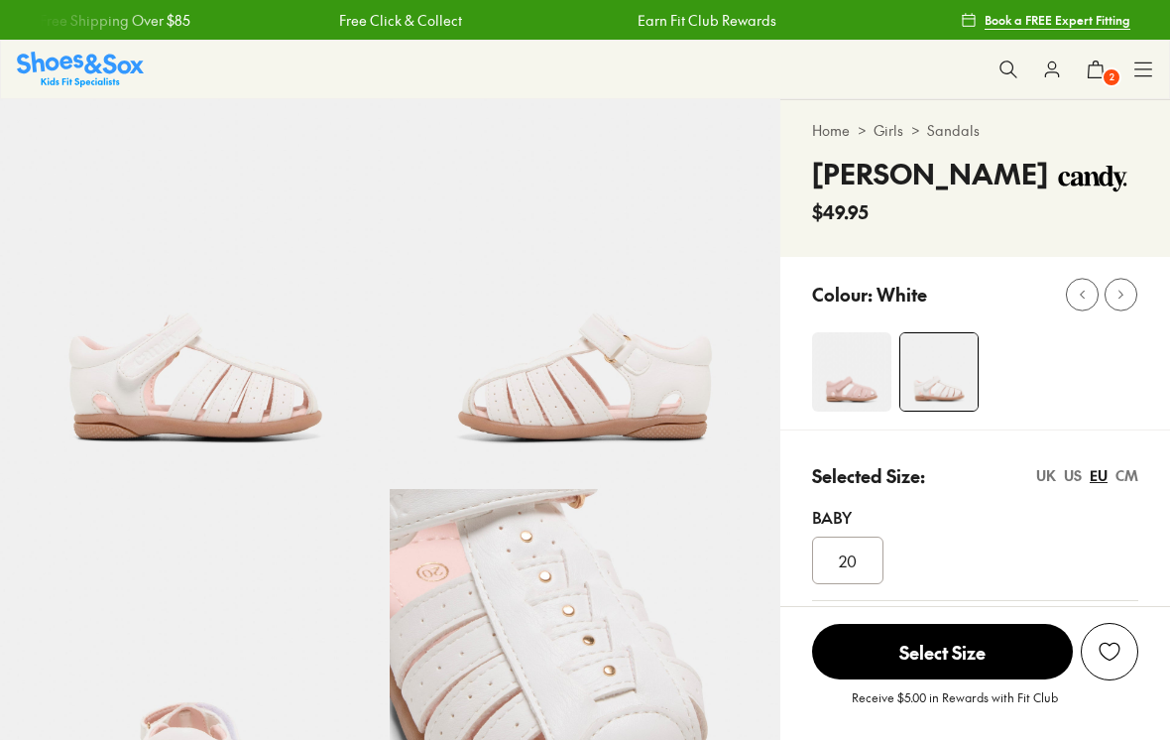
select select "*"
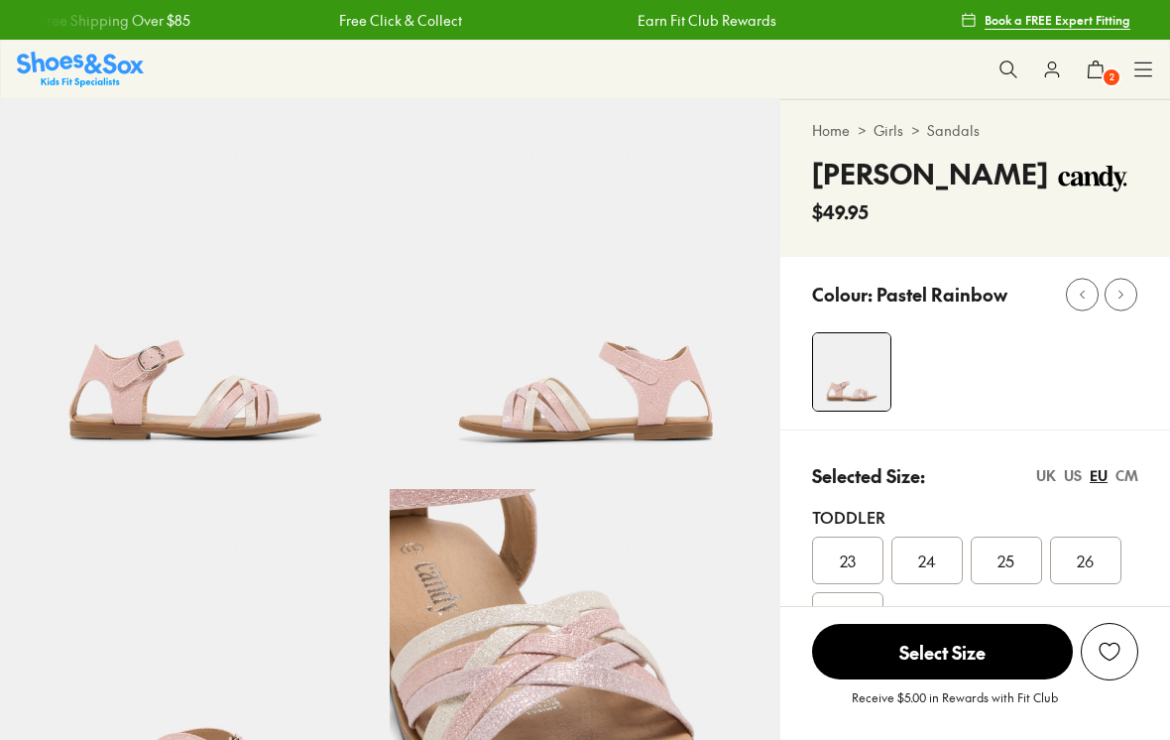
select select "*"
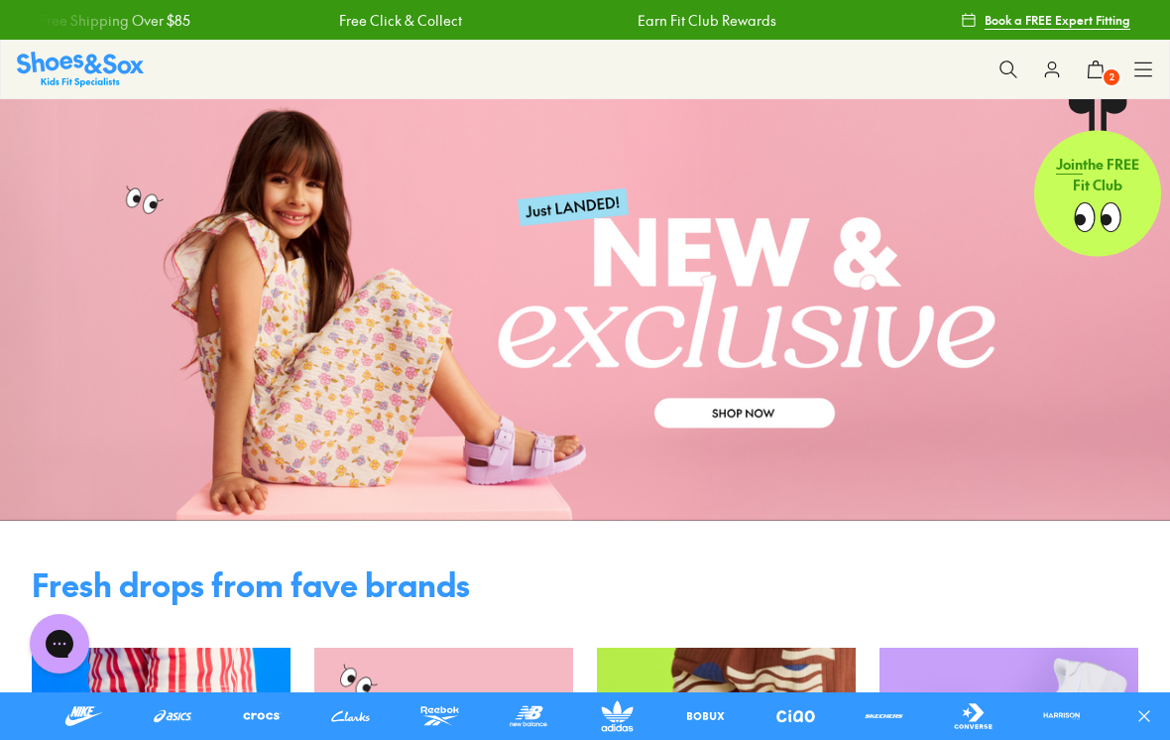
click at [1008, 69] on icon at bounding box center [1009, 70] width 20 height 20
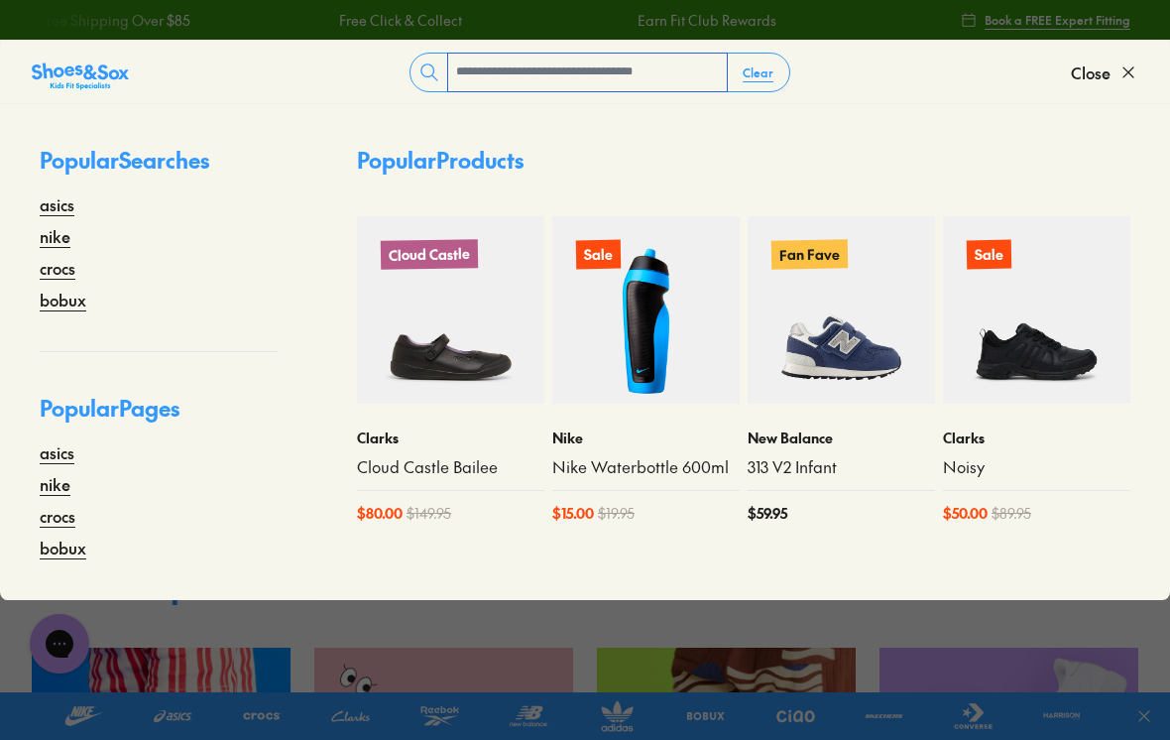
click at [615, 77] on input "text" at bounding box center [587, 73] width 279 height 38
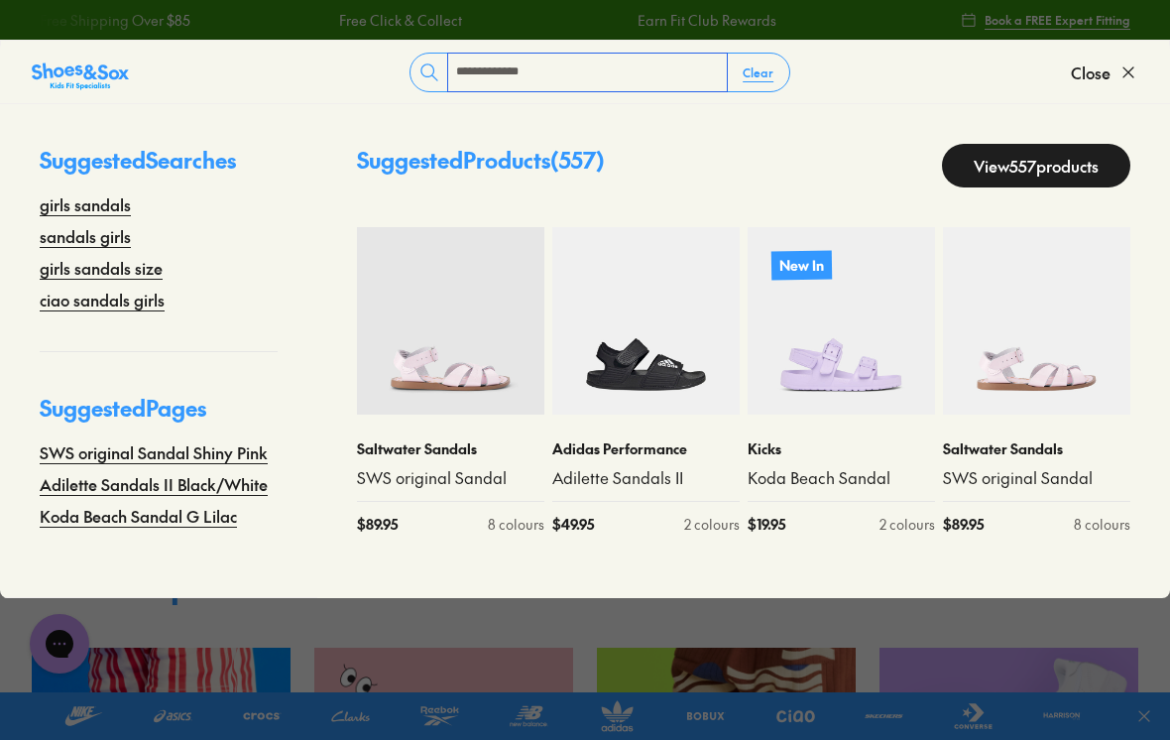
type input "**********"
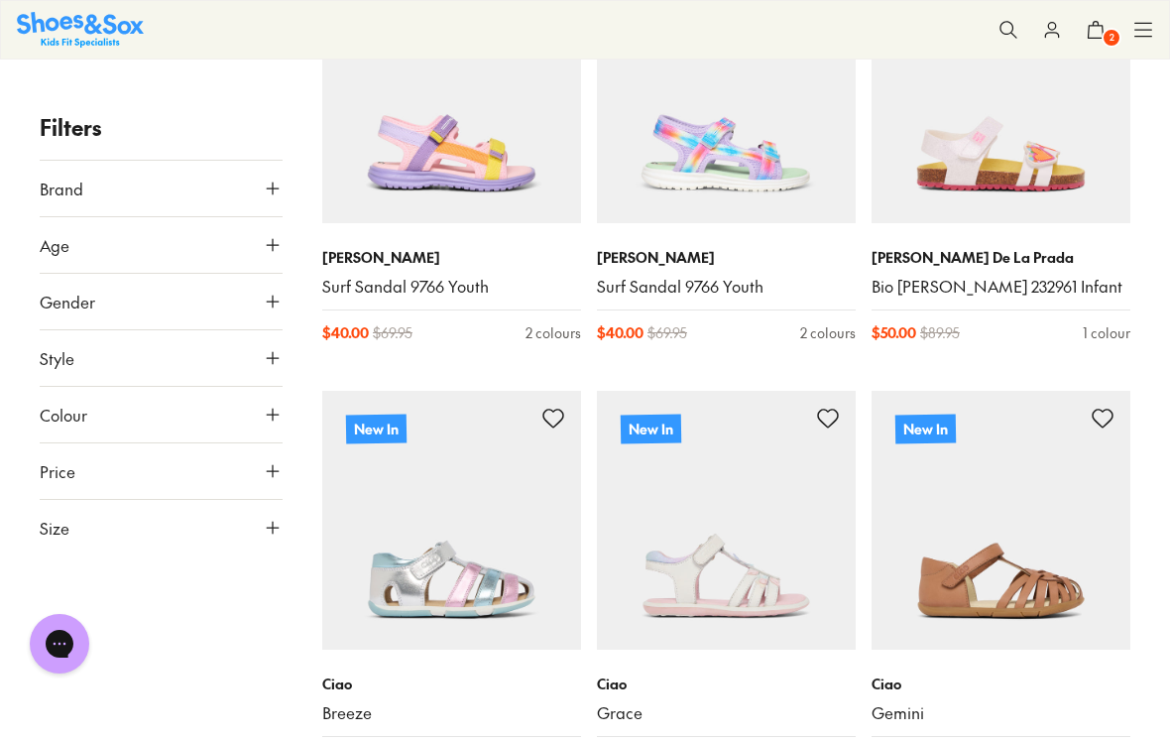
scroll to position [5079, 0]
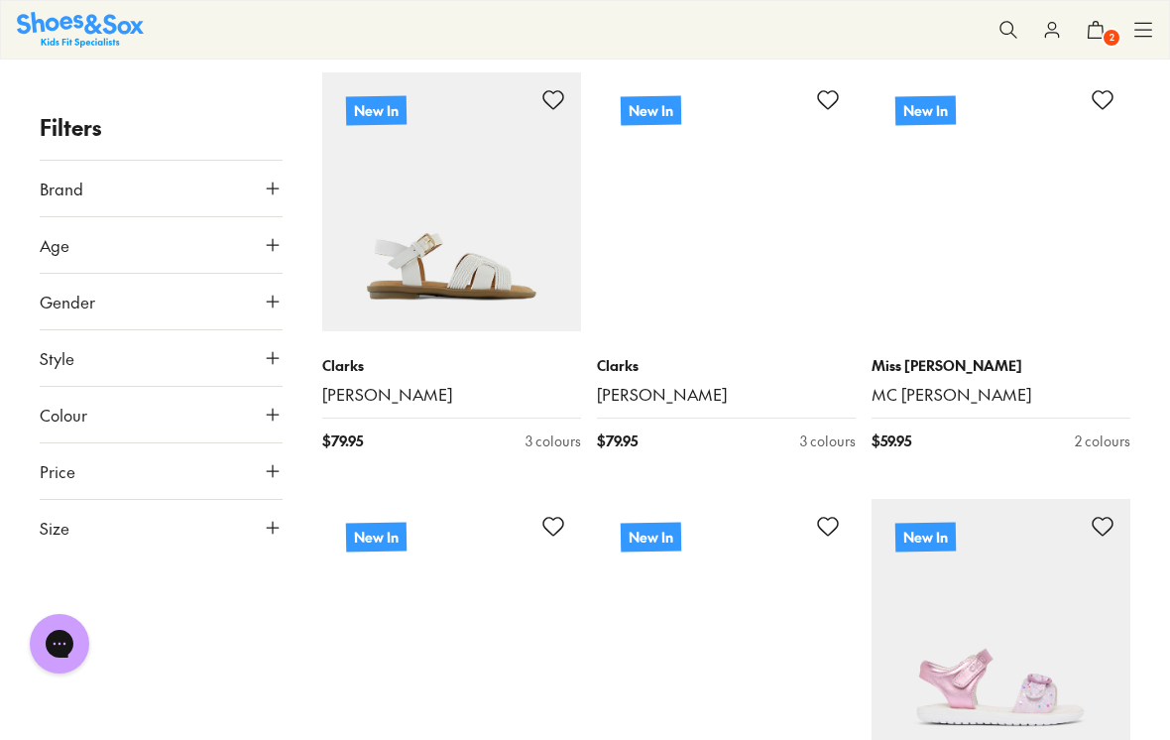
scroll to position [9705, 0]
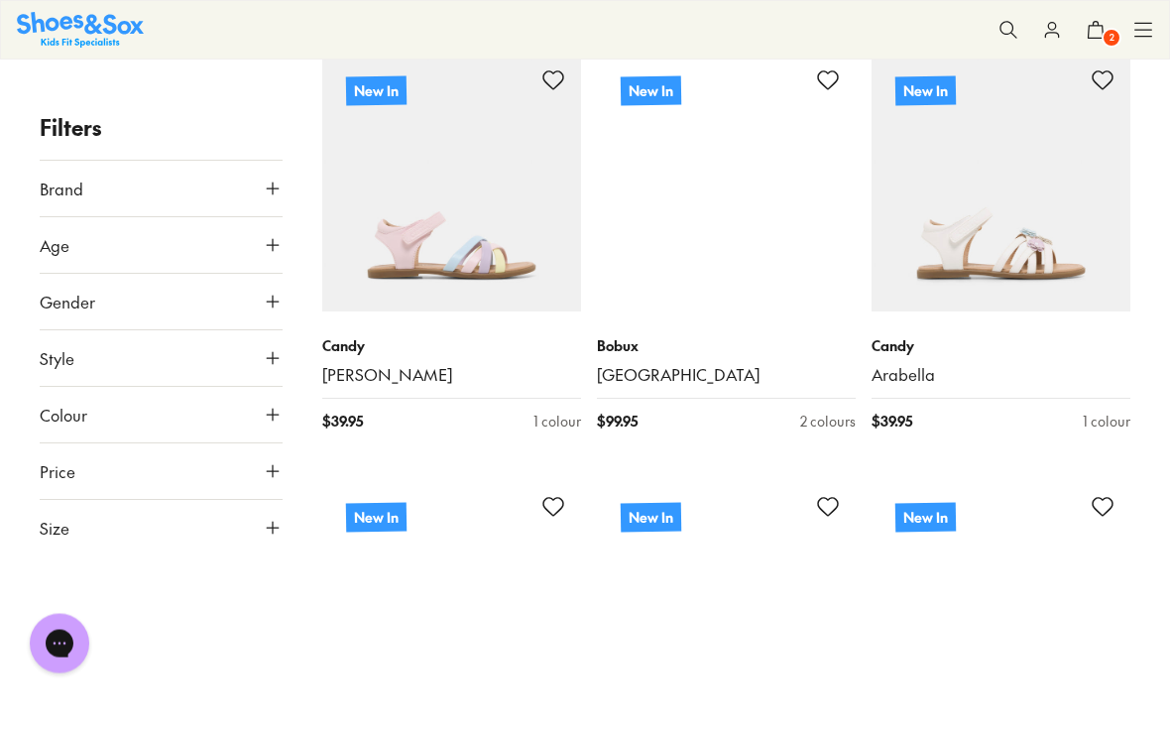
scroll to position [13135, 0]
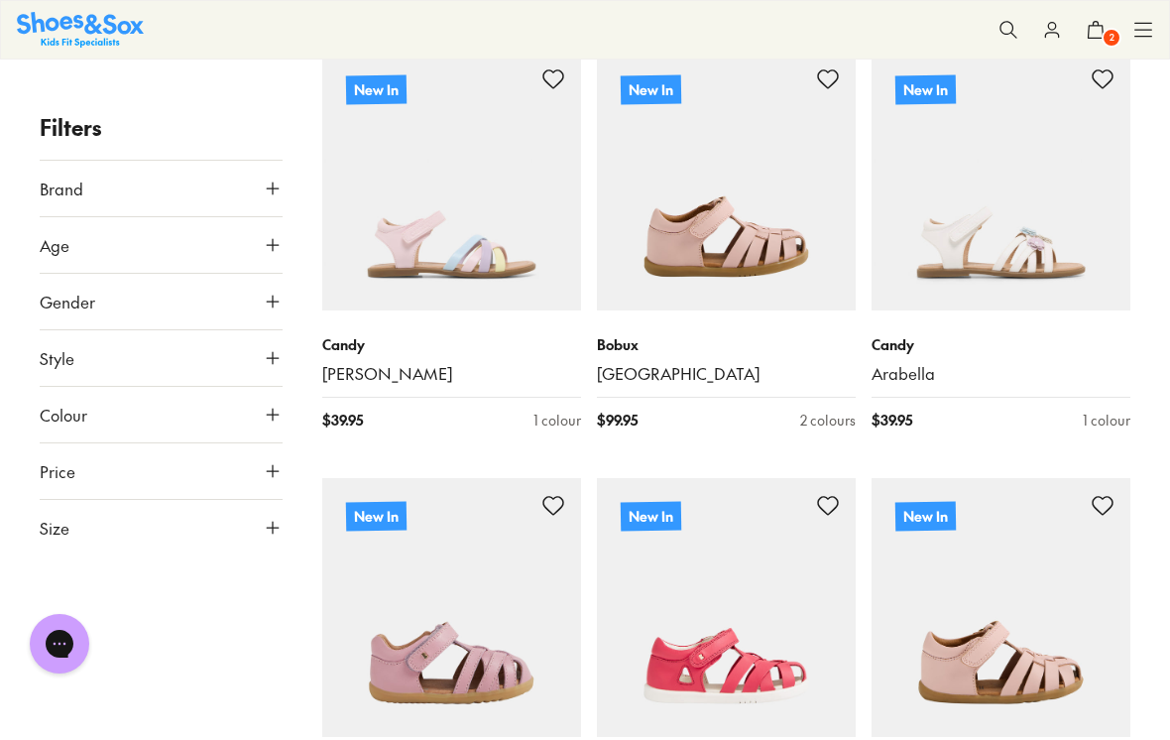
click at [936, 363] on link "Arabella" at bounding box center [1001, 374] width 259 height 22
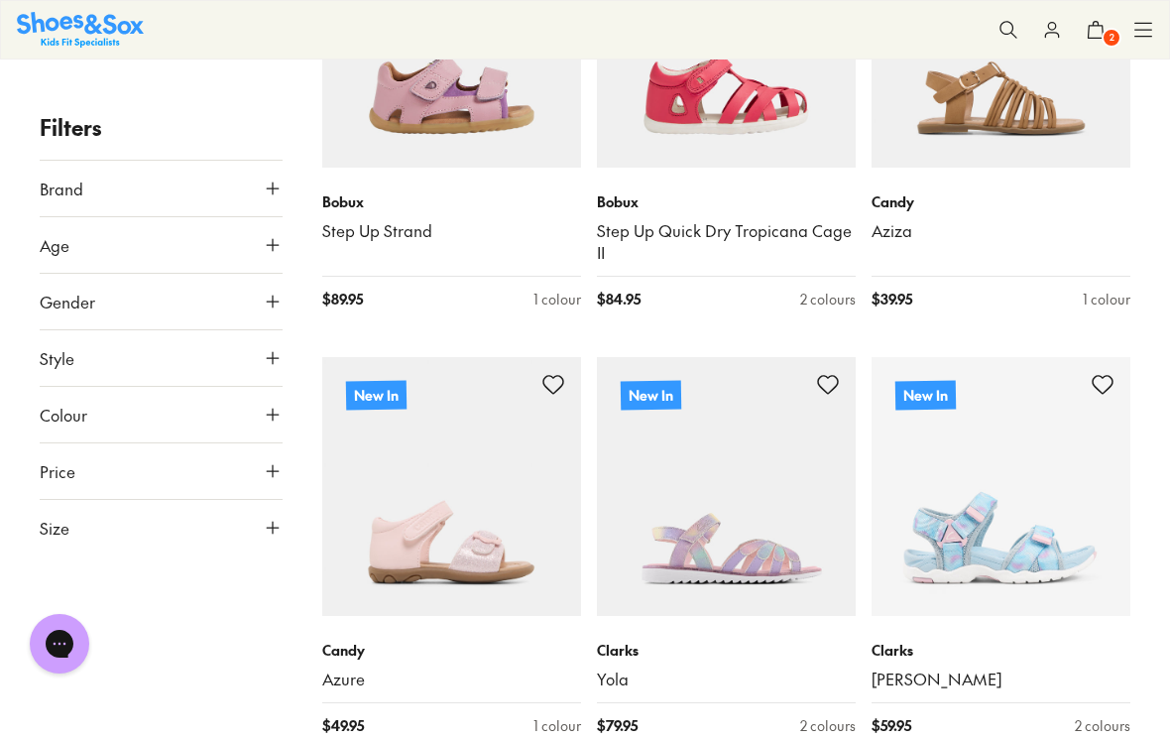
scroll to position [16287, 0]
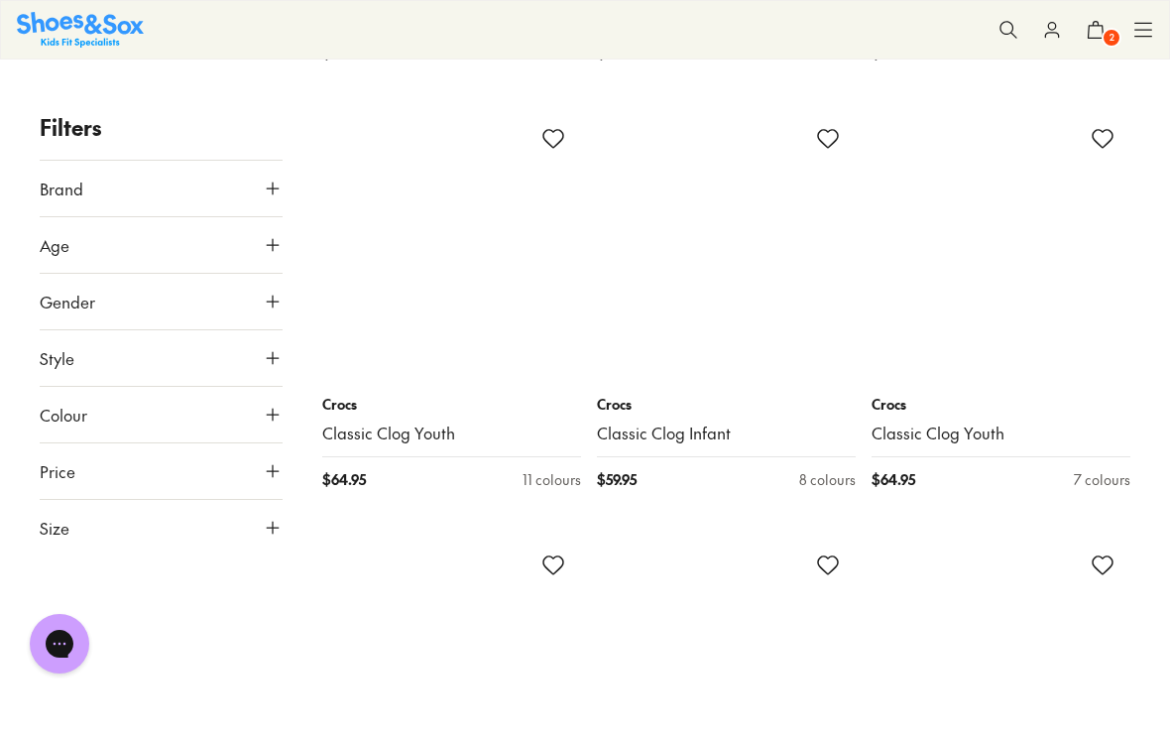
scroll to position [22077, 0]
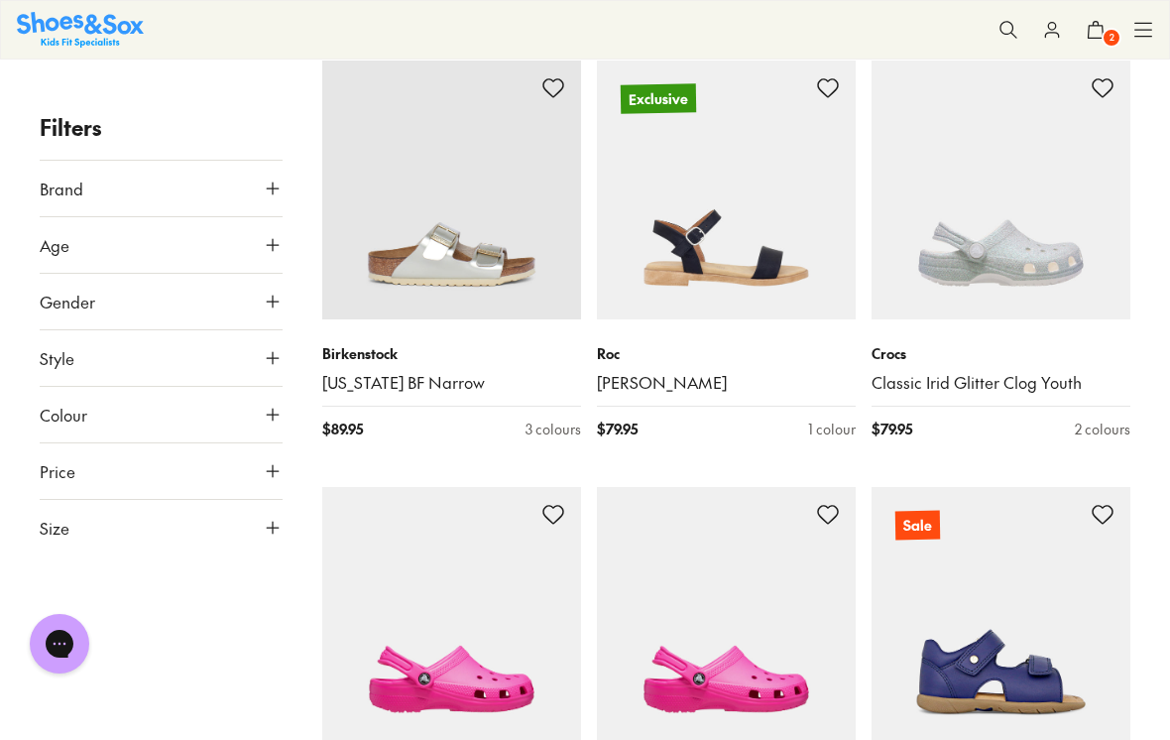
scroll to position [27247, 0]
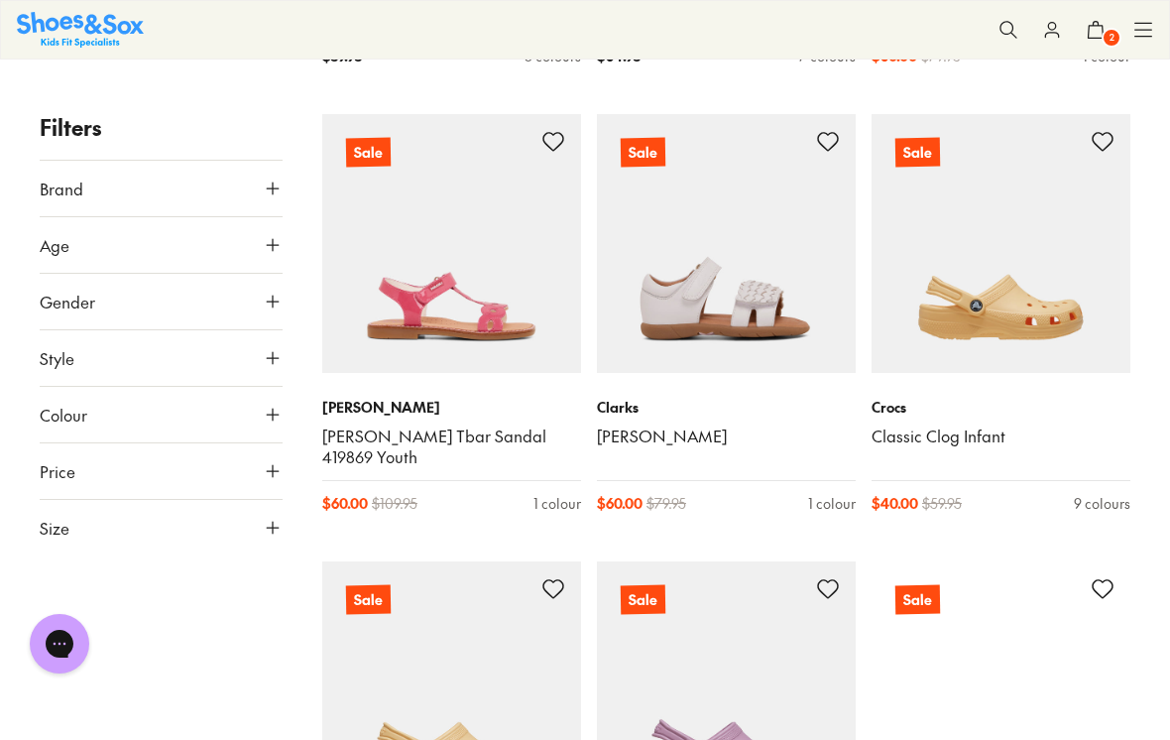
scroll to position [28043, 0]
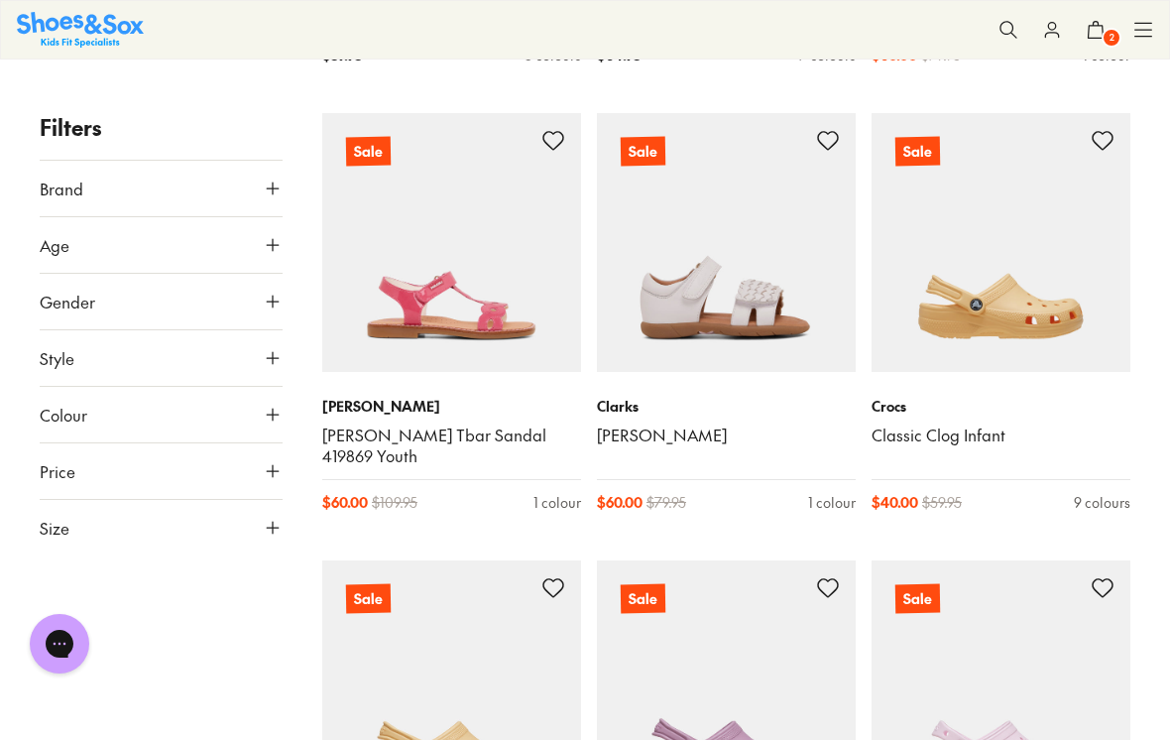
click at [757, 201] on img at bounding box center [726, 242] width 259 height 259
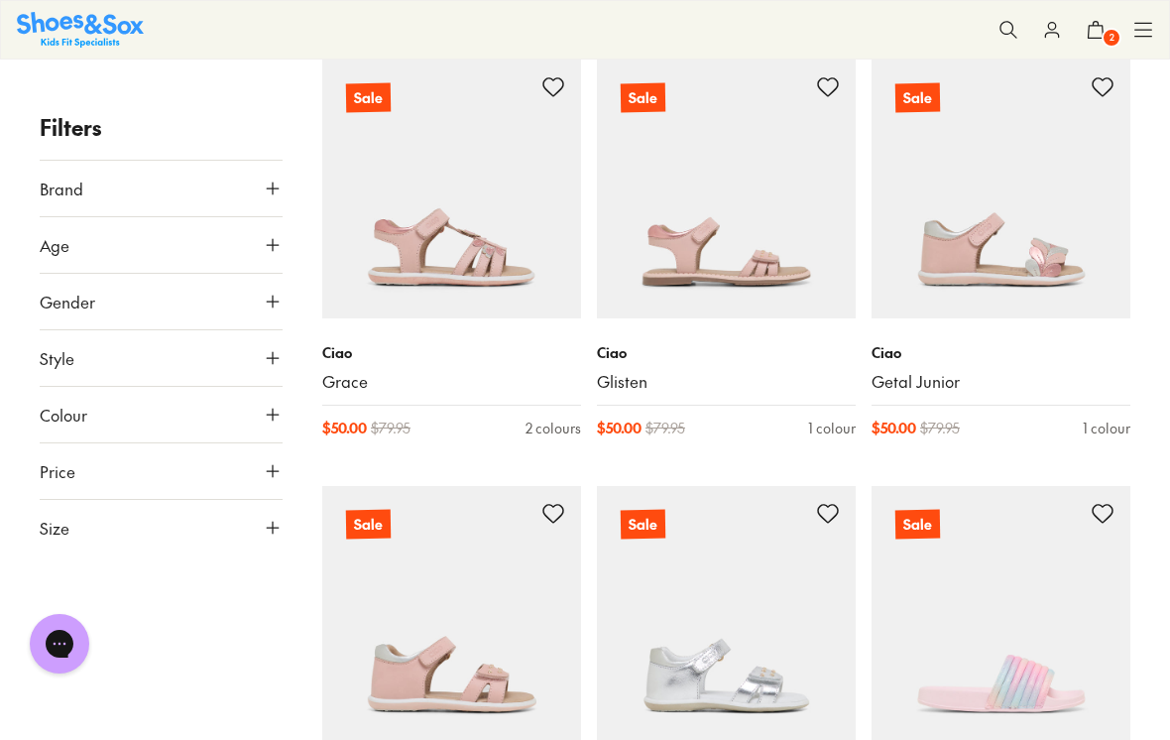
scroll to position [29825, 0]
click at [496, 533] on img at bounding box center [451, 614] width 259 height 259
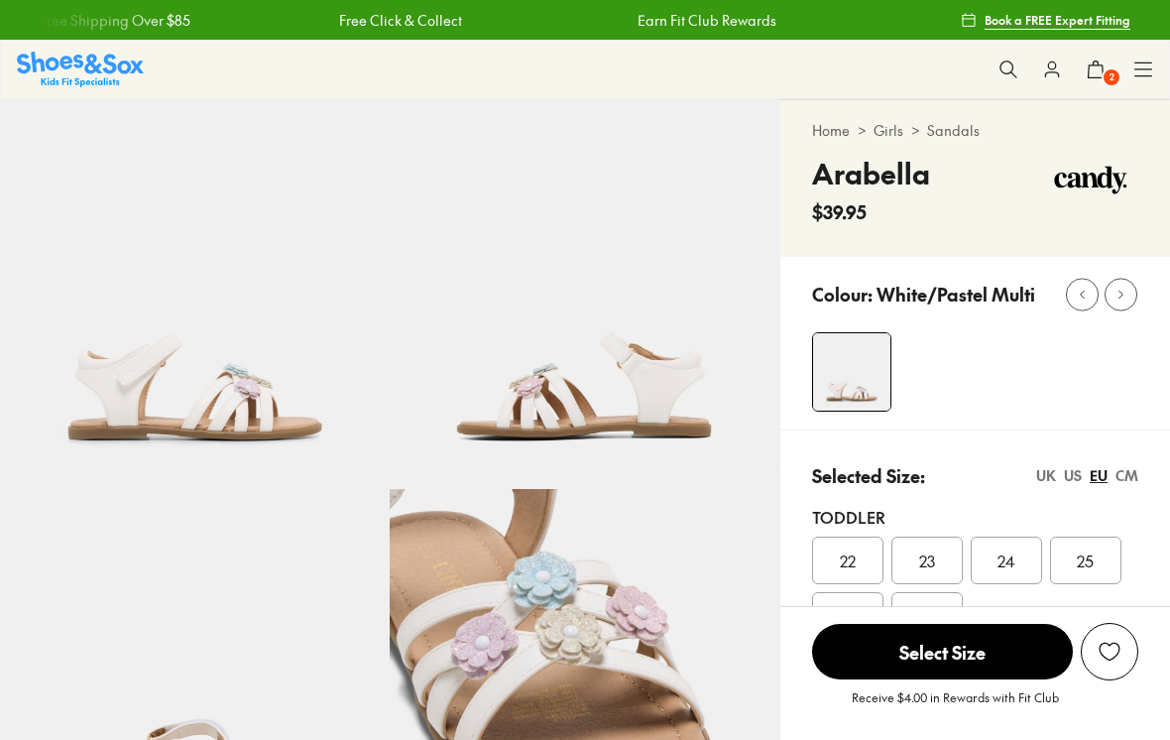
select select "*"
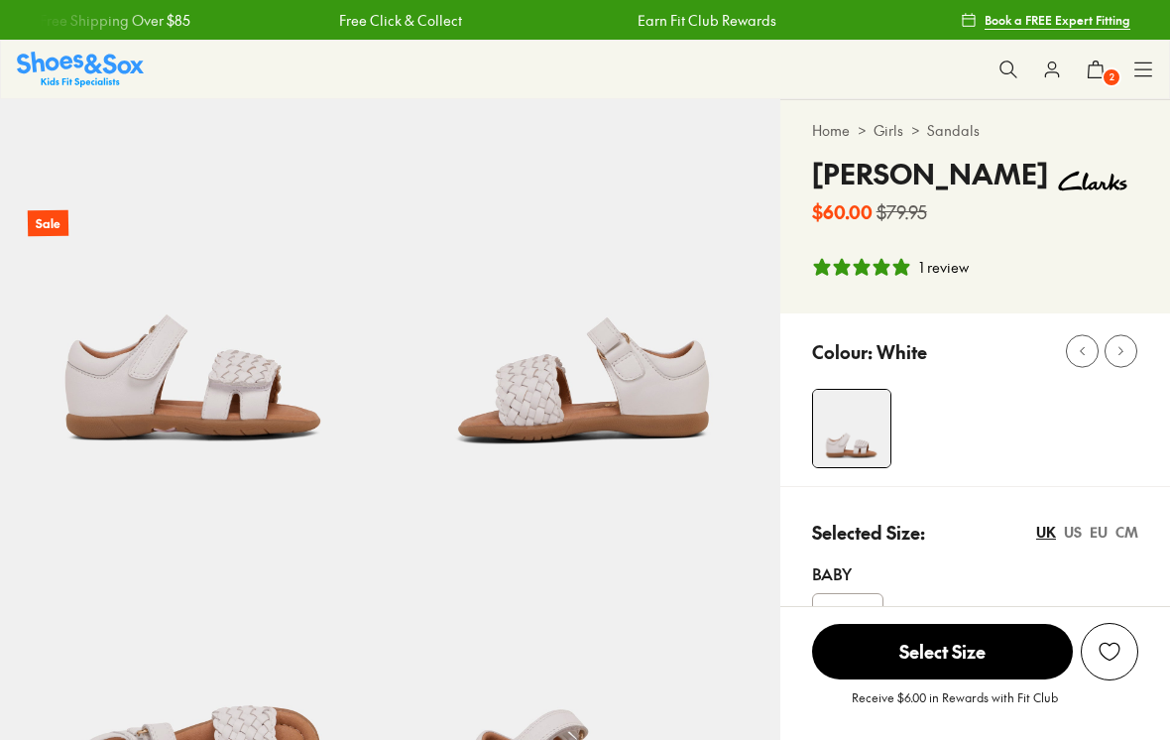
select select "*"
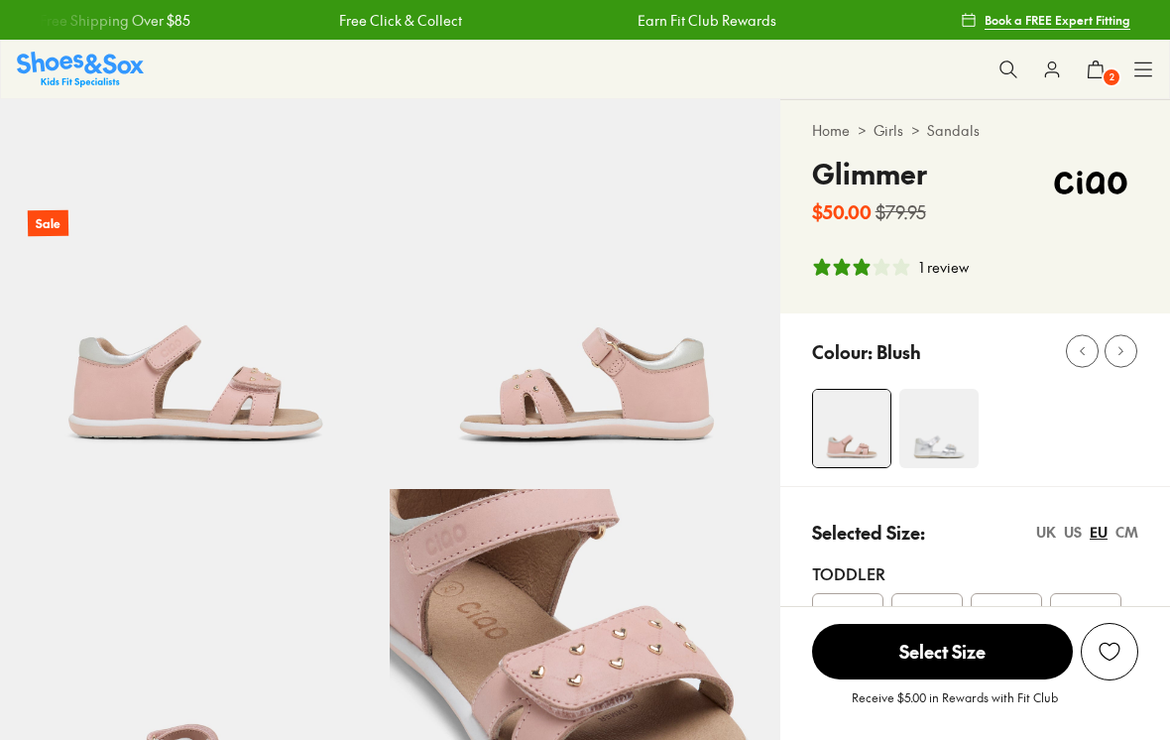
select select "*"
click at [930, 434] on img at bounding box center [939, 428] width 79 height 79
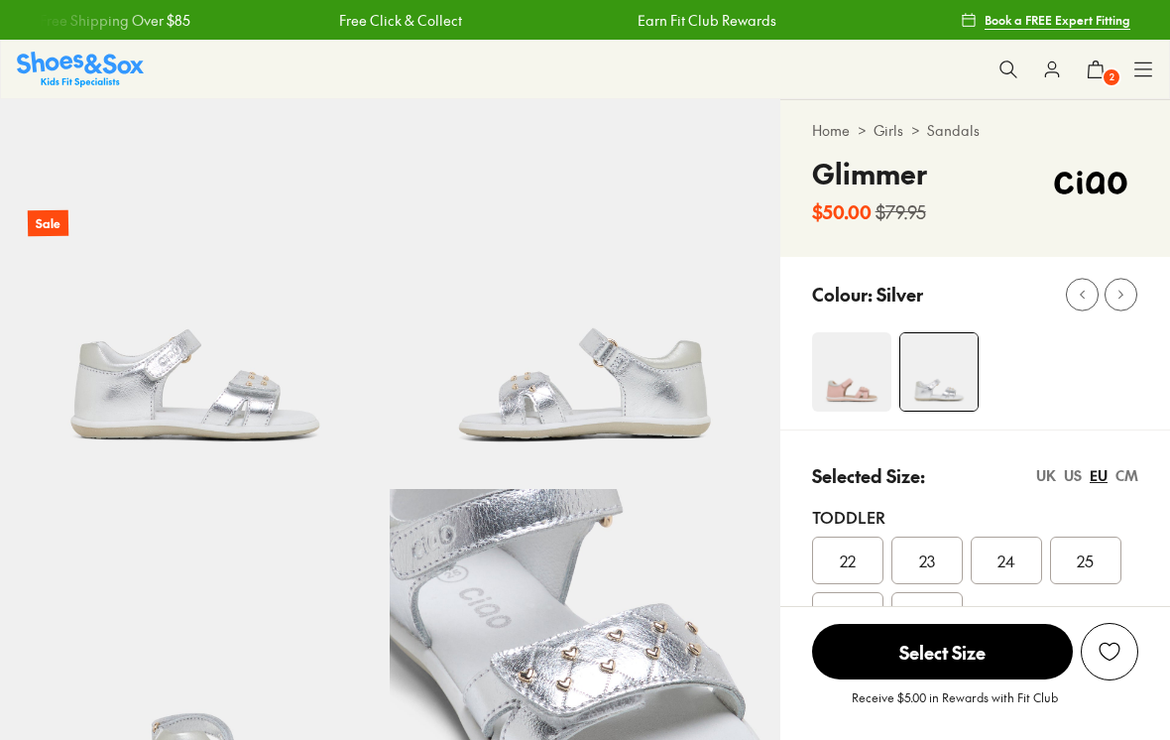
select select "*"
click at [849, 384] on img at bounding box center [851, 371] width 79 height 79
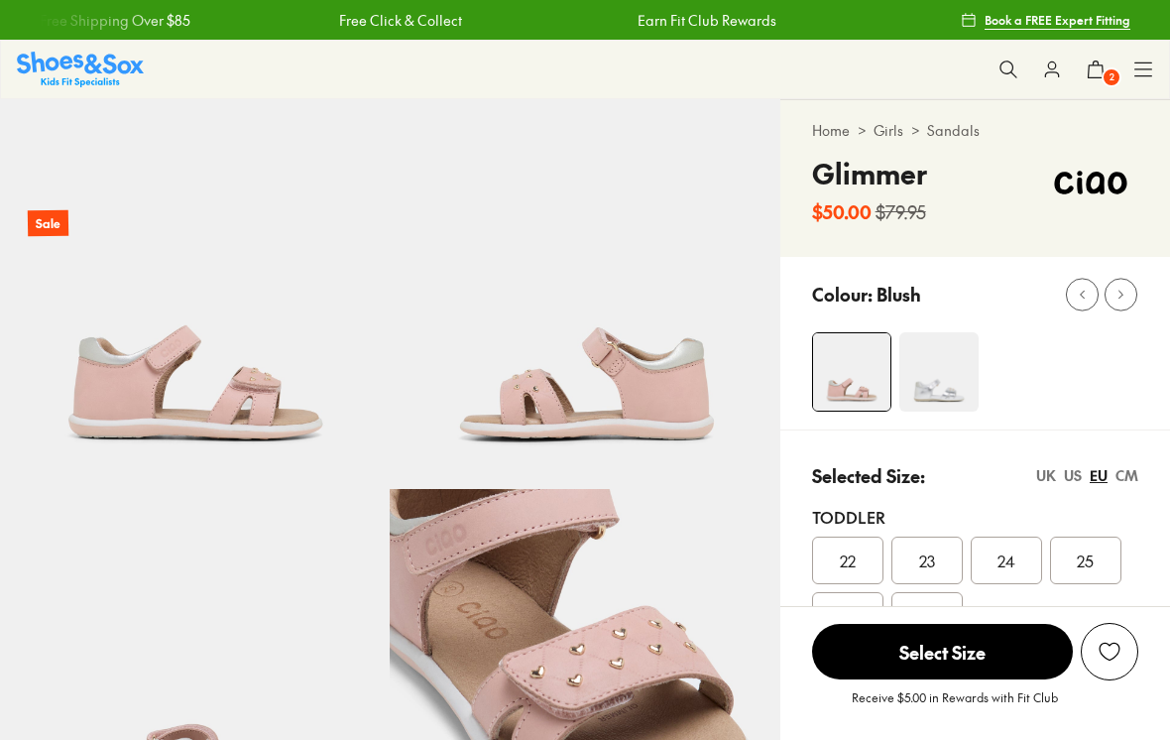
select select "*"
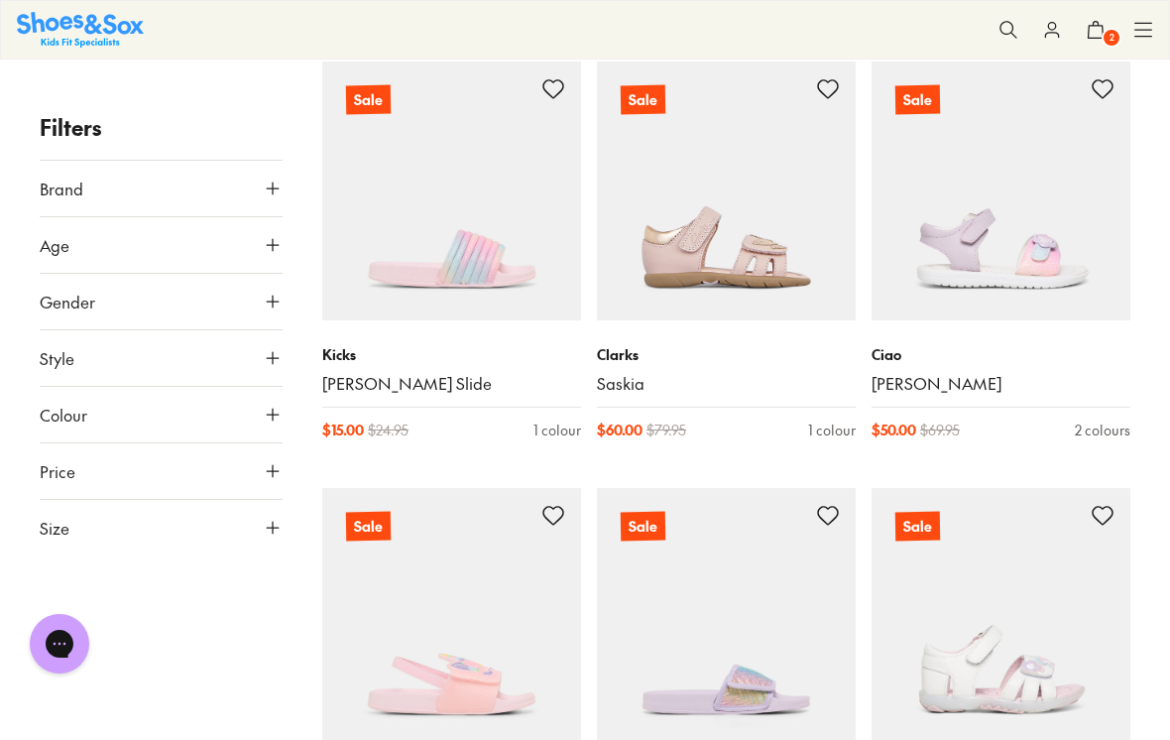
scroll to position [2074, 0]
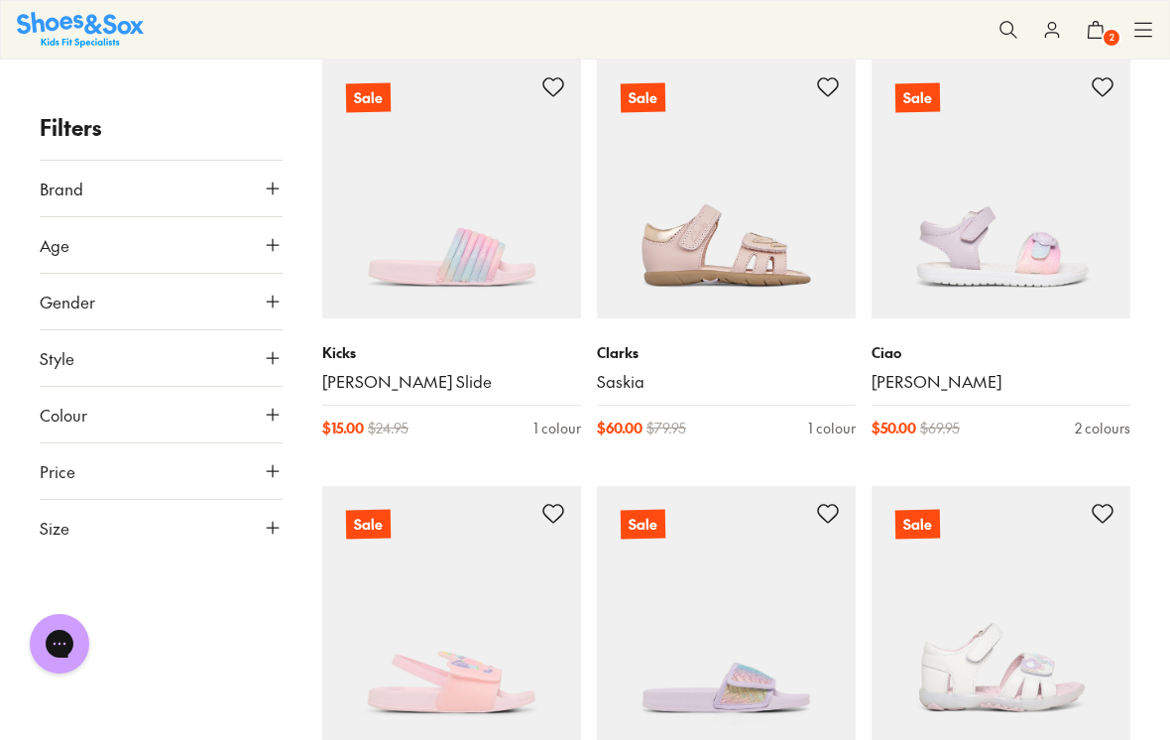
click at [663, 371] on link "Saskia" at bounding box center [726, 382] width 259 height 22
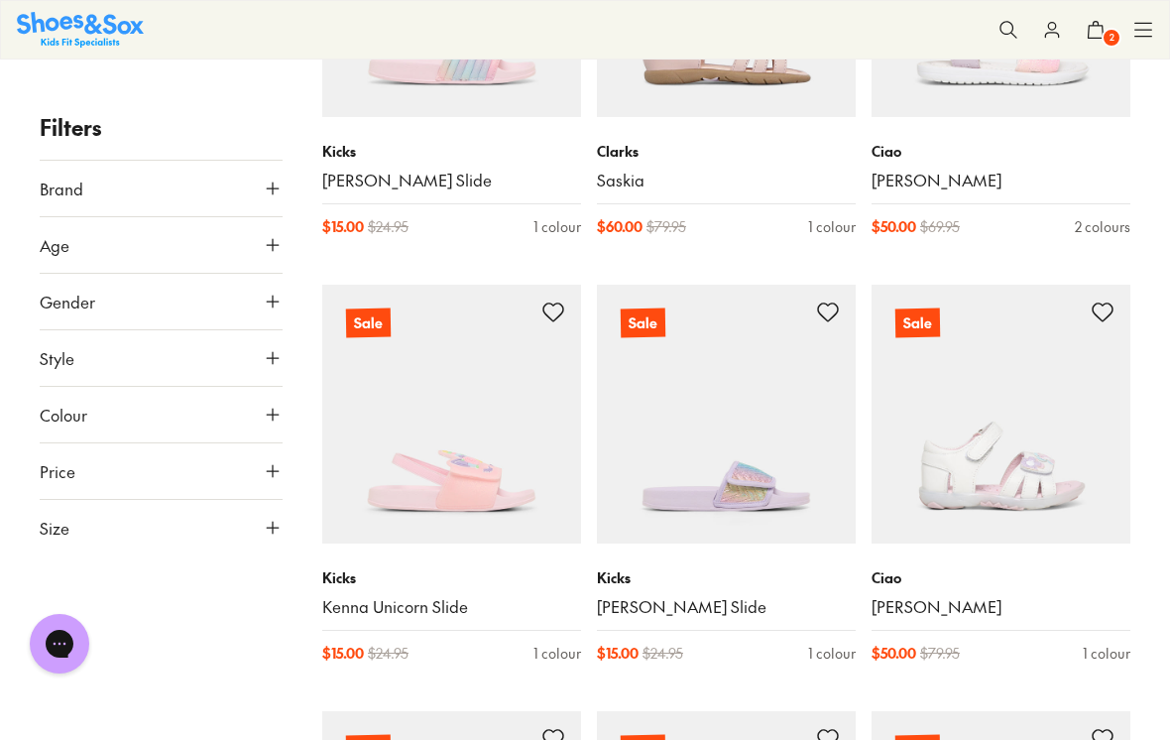
scroll to position [2276, 0]
click at [997, 425] on img at bounding box center [1001, 413] width 259 height 259
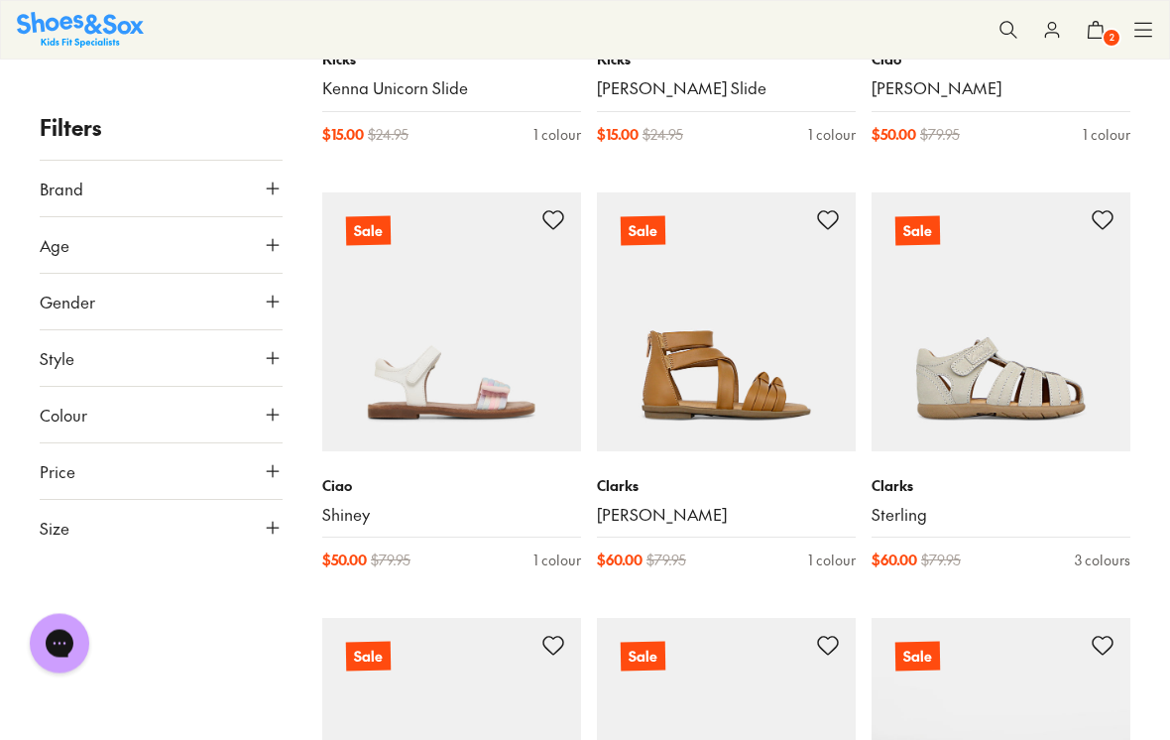
scroll to position [2795, 0]
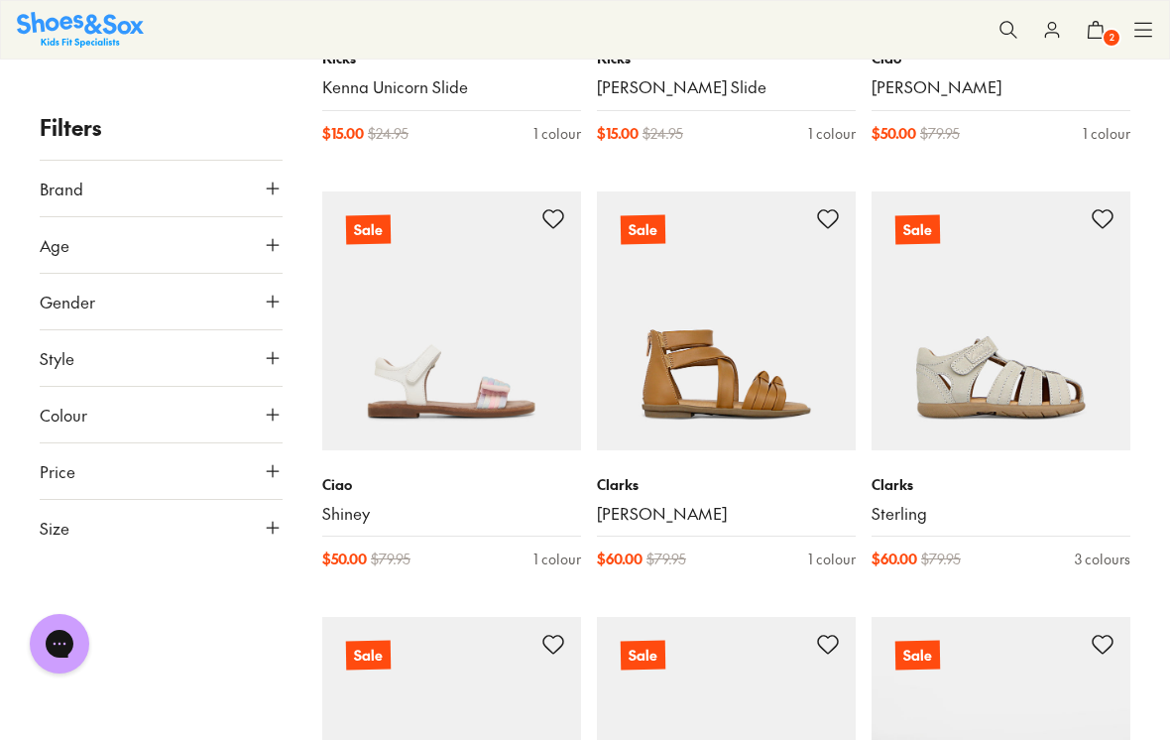
click at [943, 510] on link "Sterling" at bounding box center [1001, 514] width 259 height 22
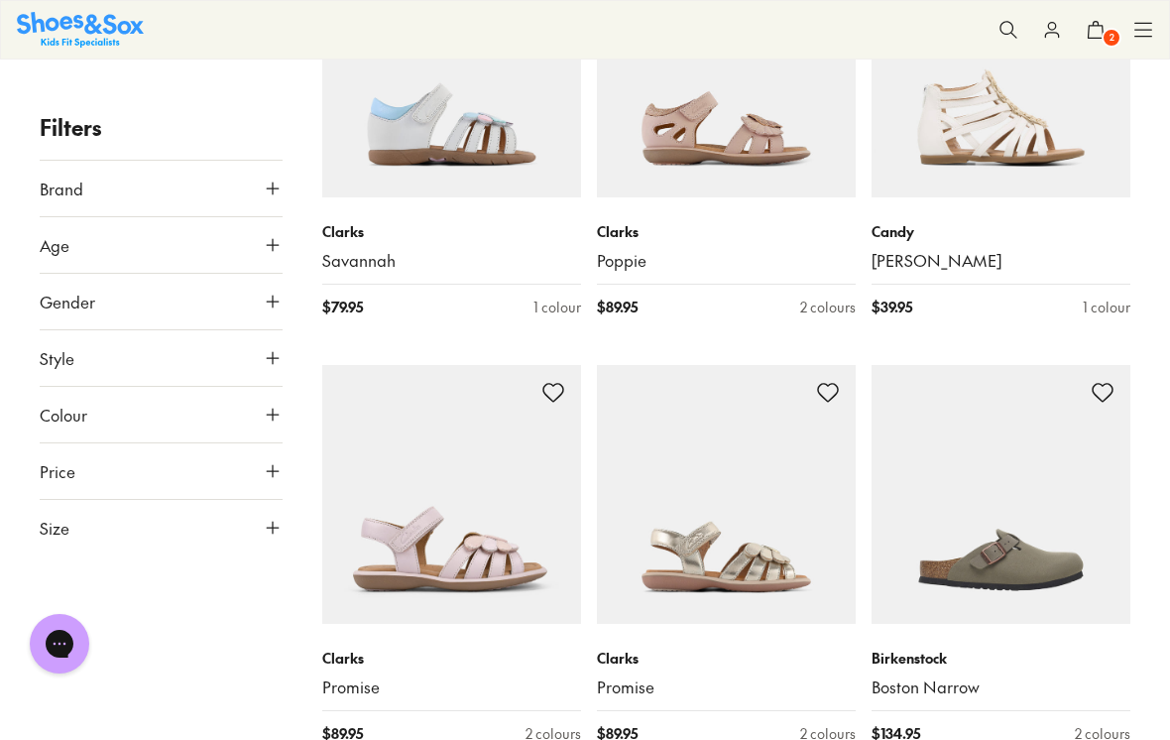
scroll to position [5181, 0]
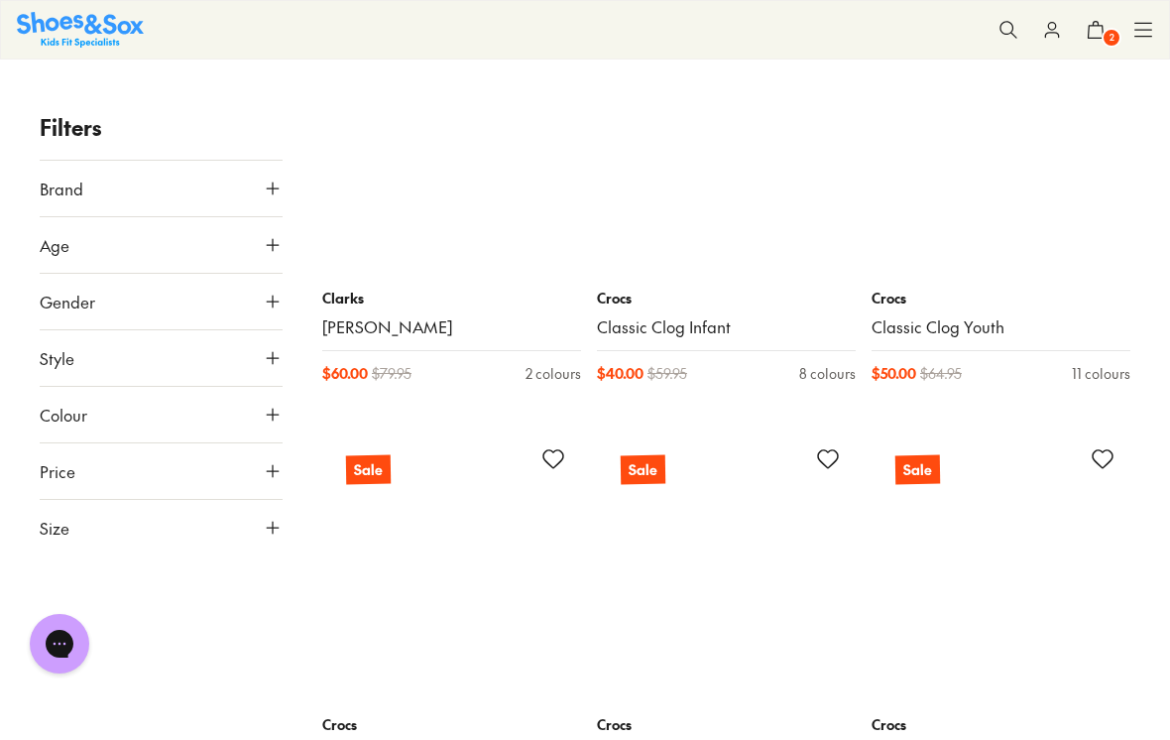
scroll to position [9378, 0]
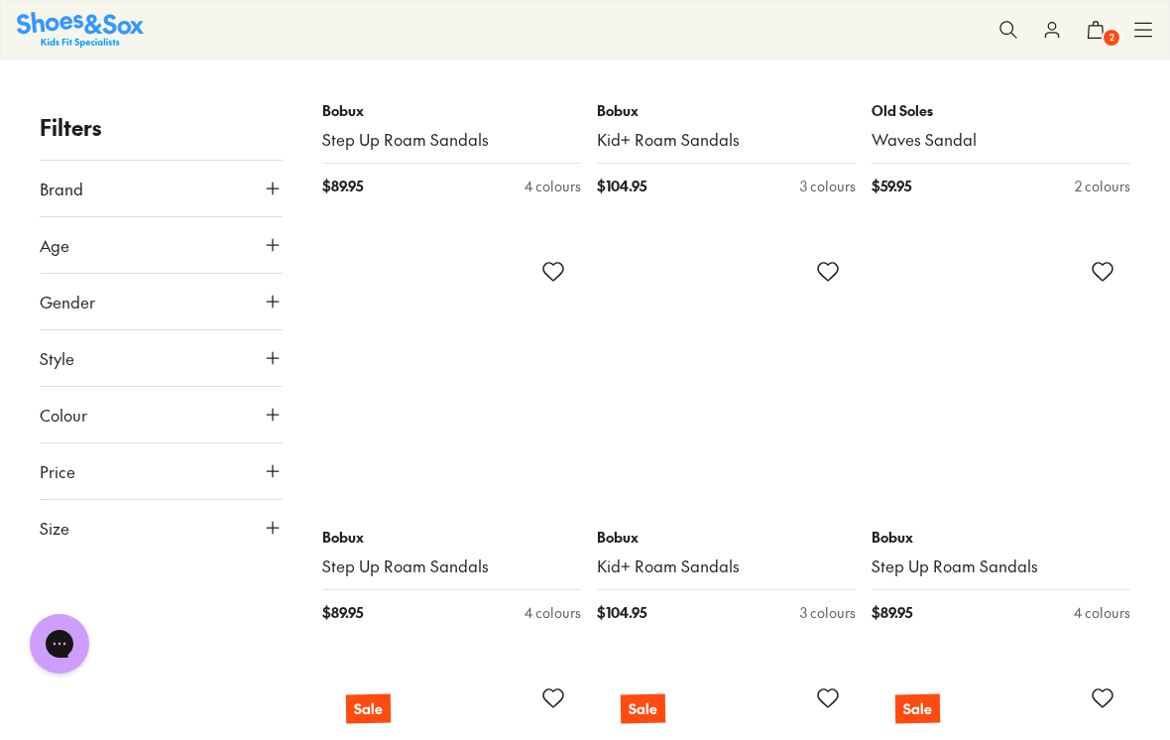
scroll to position [16412, 0]
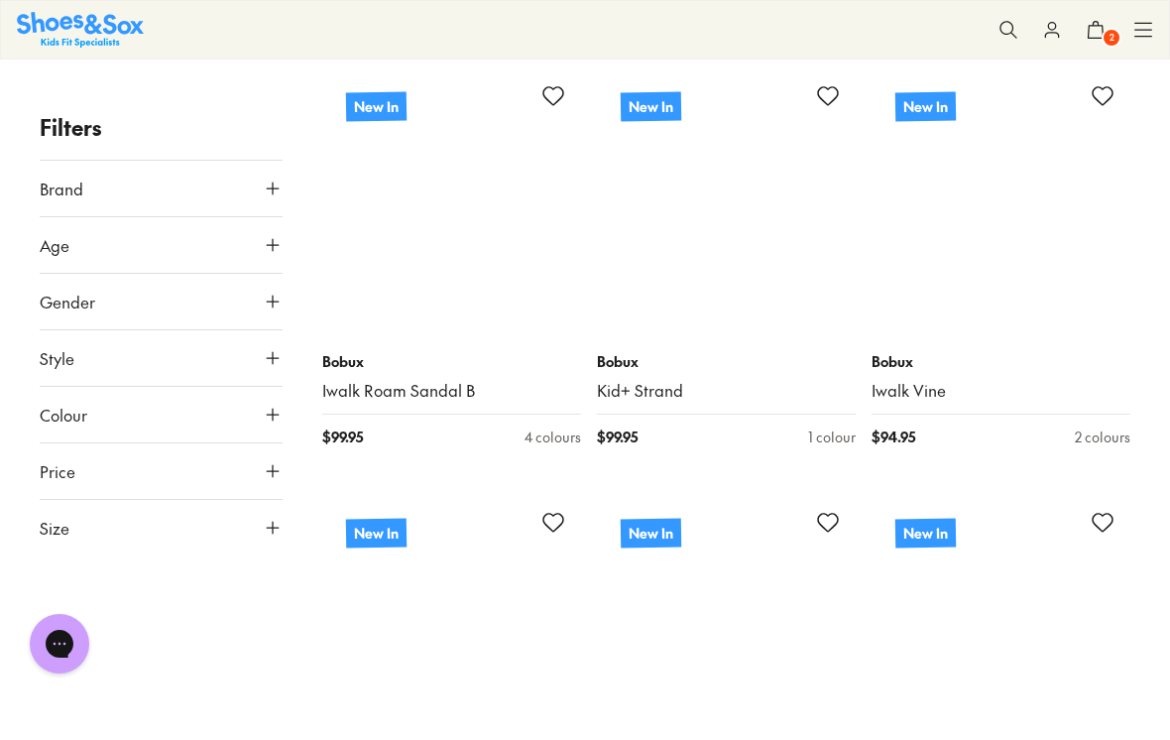
scroll to position [20424, 0]
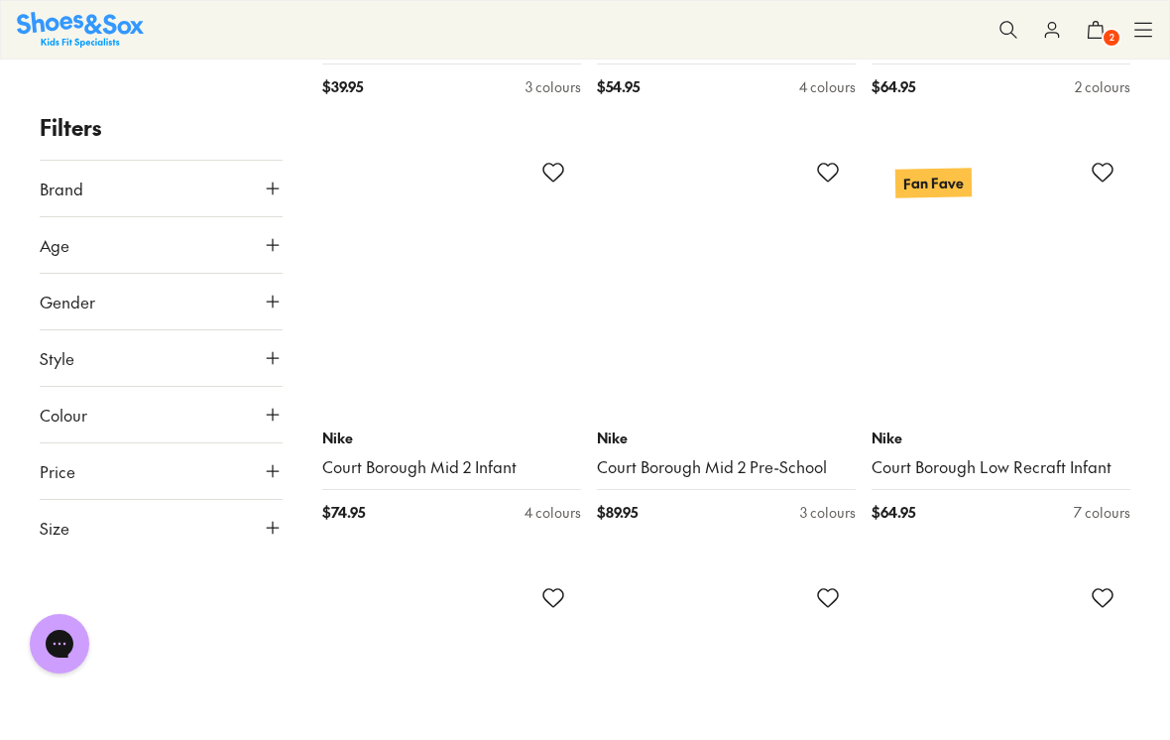
scroll to position [24185, 0]
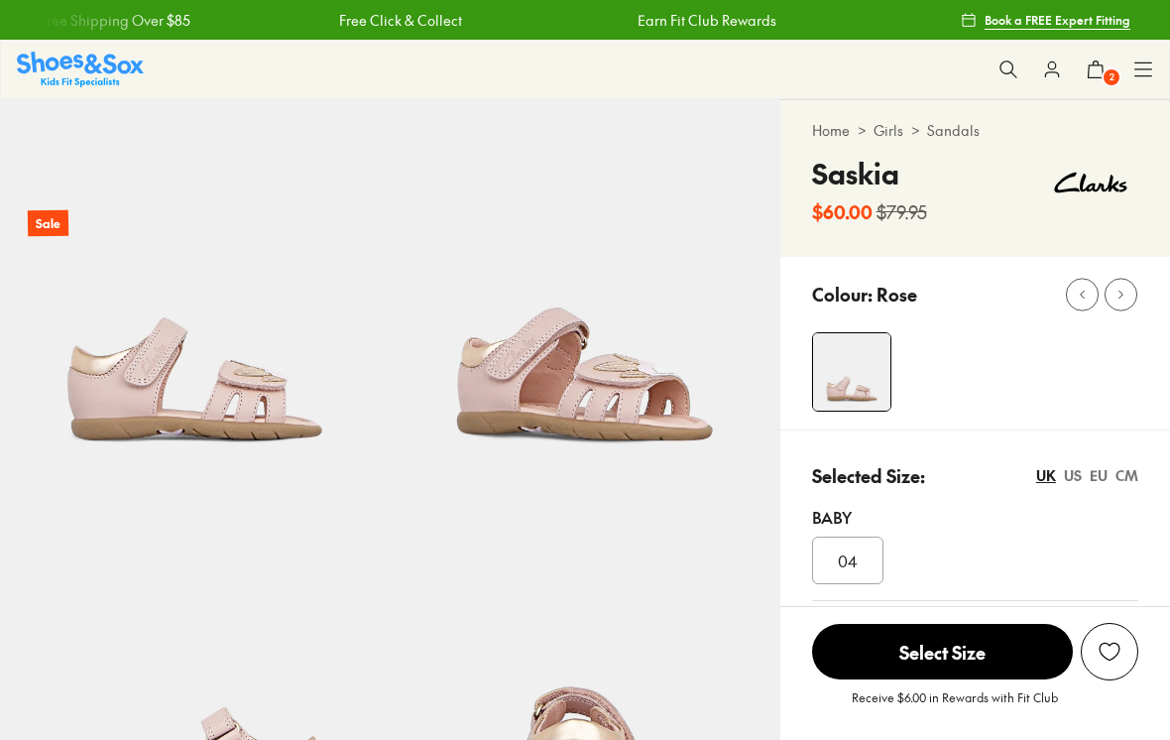
select select "*"
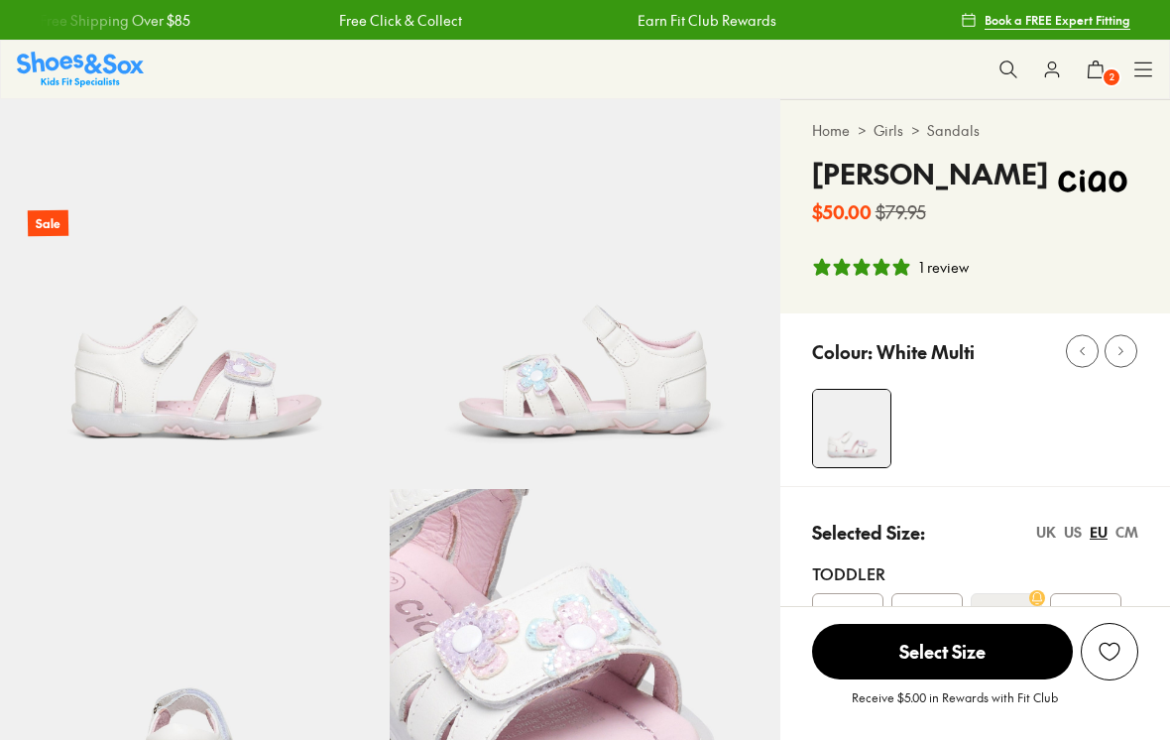
select select "*"
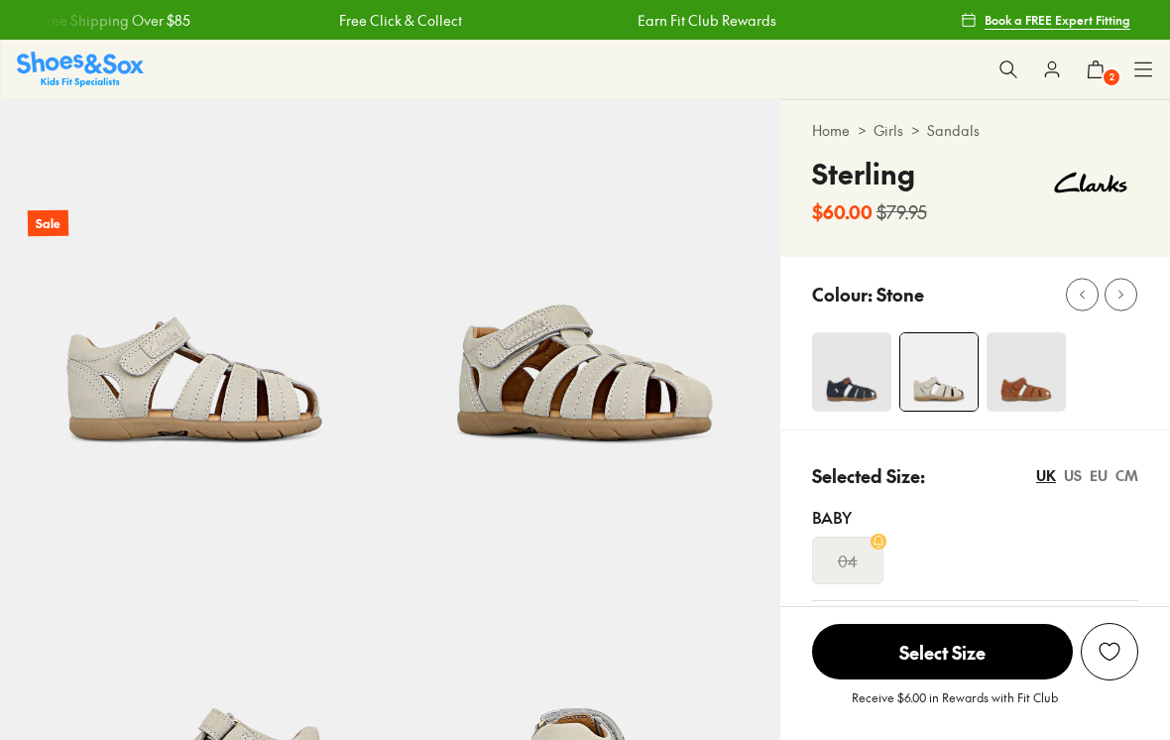
select select "*"
